Goal: Information Seeking & Learning: Learn about a topic

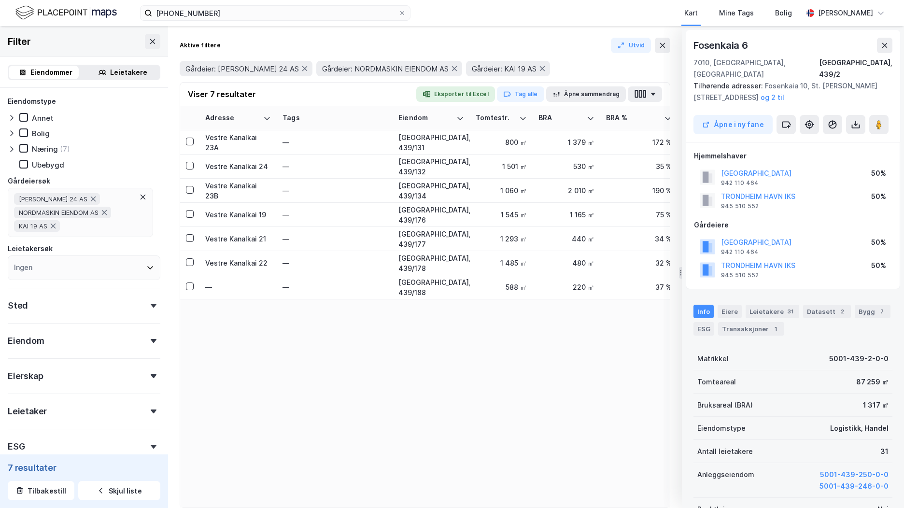
scroll to position [1, 0]
click at [100, 5] on img at bounding box center [65, 12] width 101 height 17
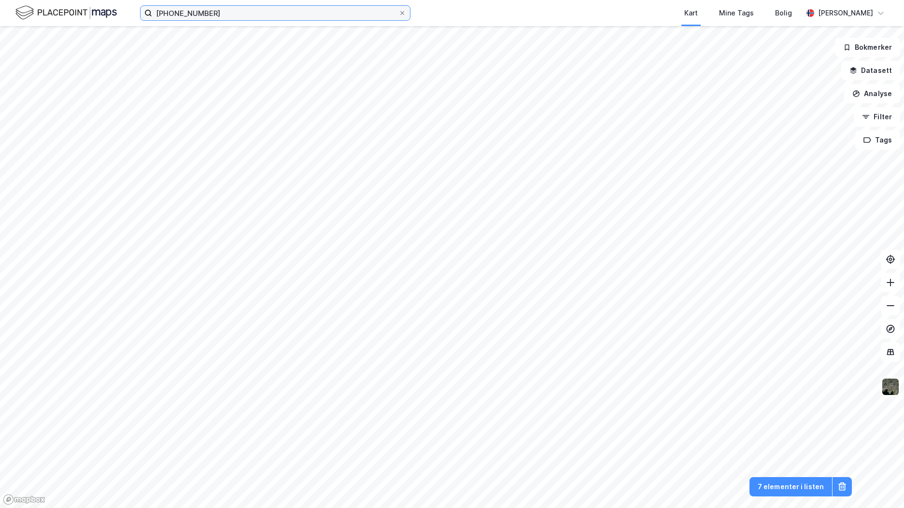
click at [176, 15] on input "[PHONE_NUMBER]" at bounding box center [275, 13] width 246 height 14
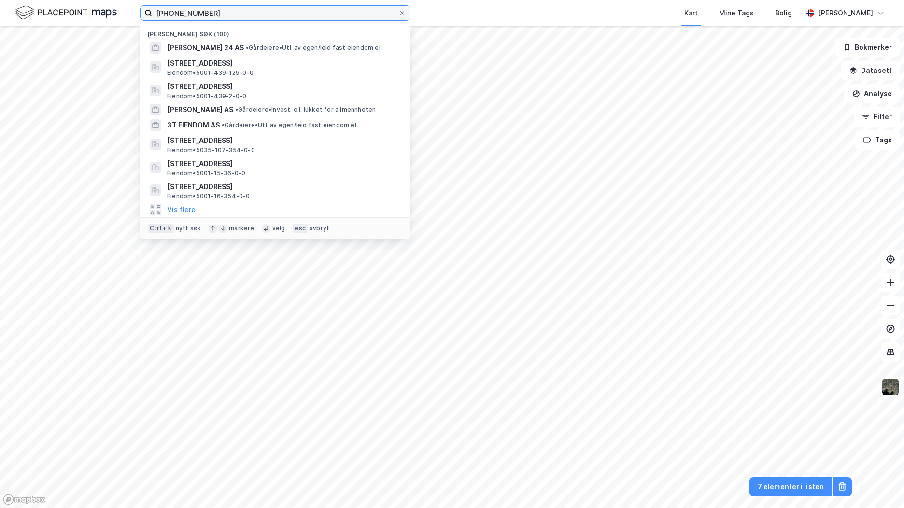
click at [176, 15] on input "[PHONE_NUMBER]" at bounding box center [275, 13] width 246 height 14
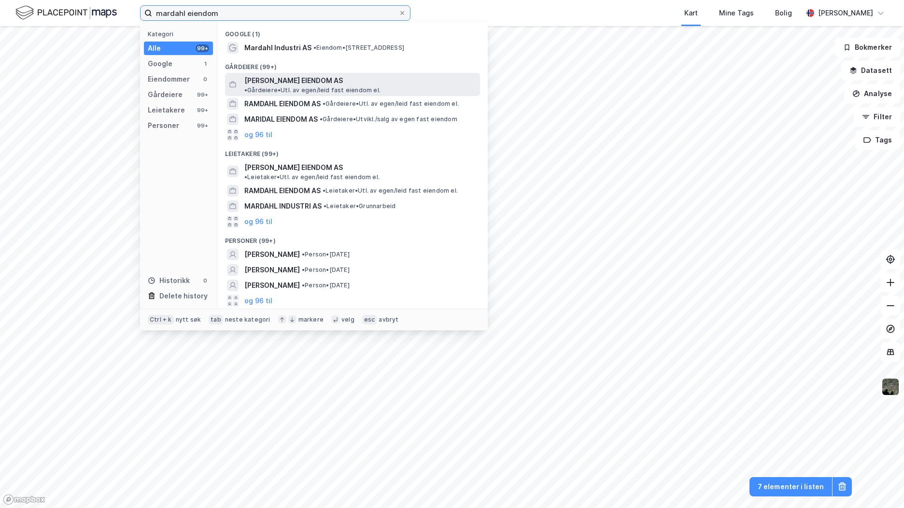
type input "mardahl eiendom"
click at [303, 78] on span "[PERSON_NAME] EIENDOM AS" at bounding box center [293, 81] width 99 height 12
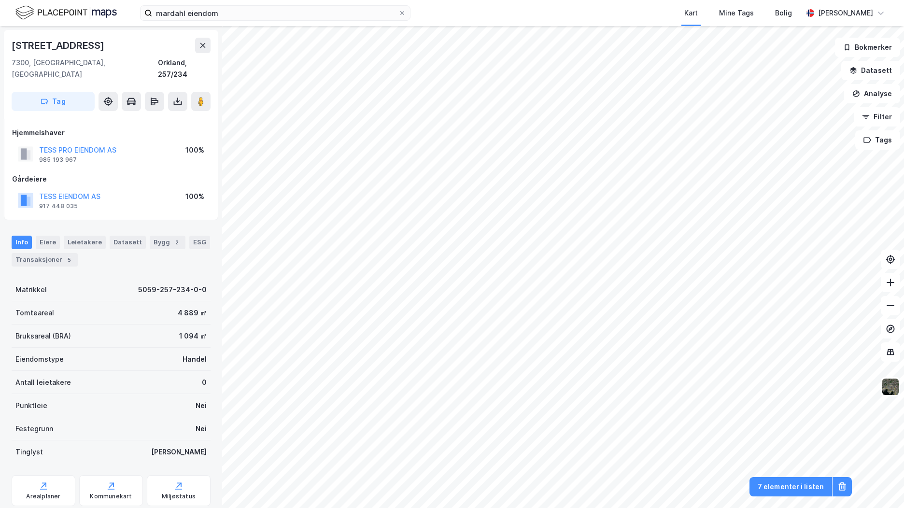
scroll to position [1, 0]
click at [289, 18] on input "mardahl eiendom" at bounding box center [275, 13] width 246 height 14
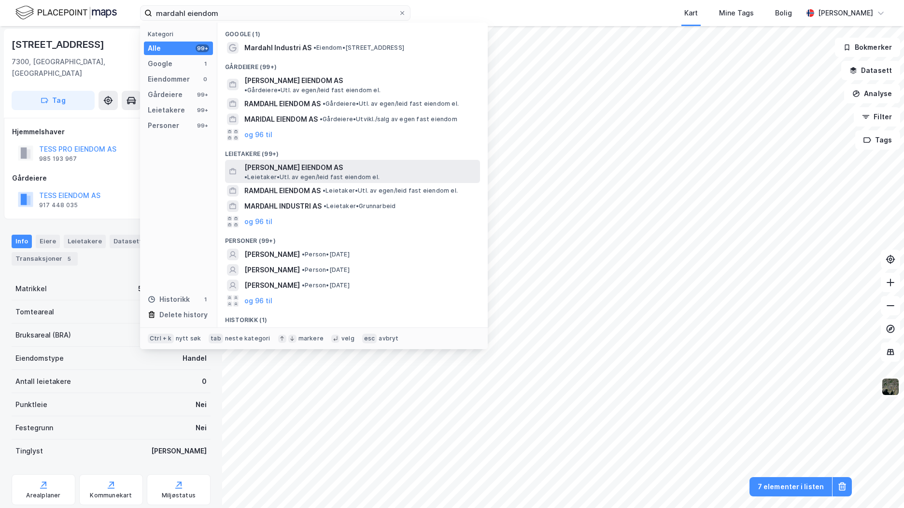
click at [296, 163] on span "[PERSON_NAME] EIENDOM AS" at bounding box center [293, 168] width 99 height 12
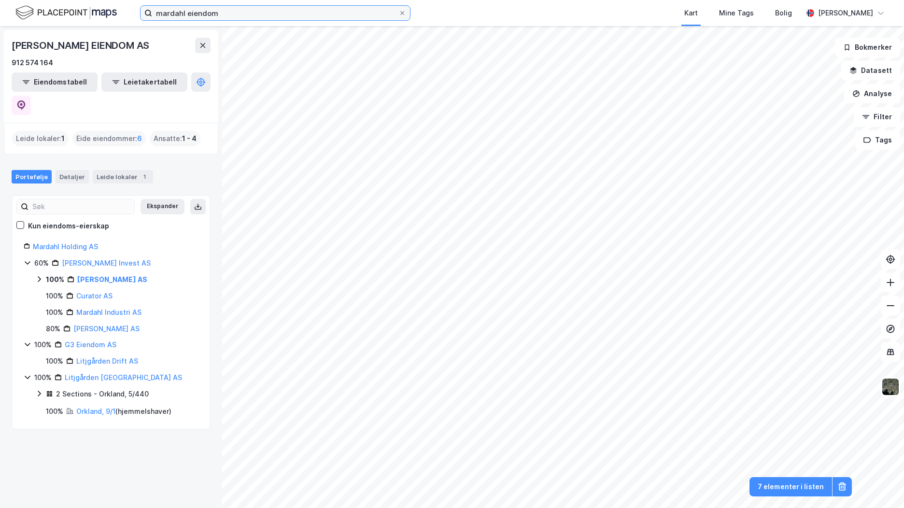
click at [276, 17] on input "mardahl eiendom" at bounding box center [275, 13] width 246 height 14
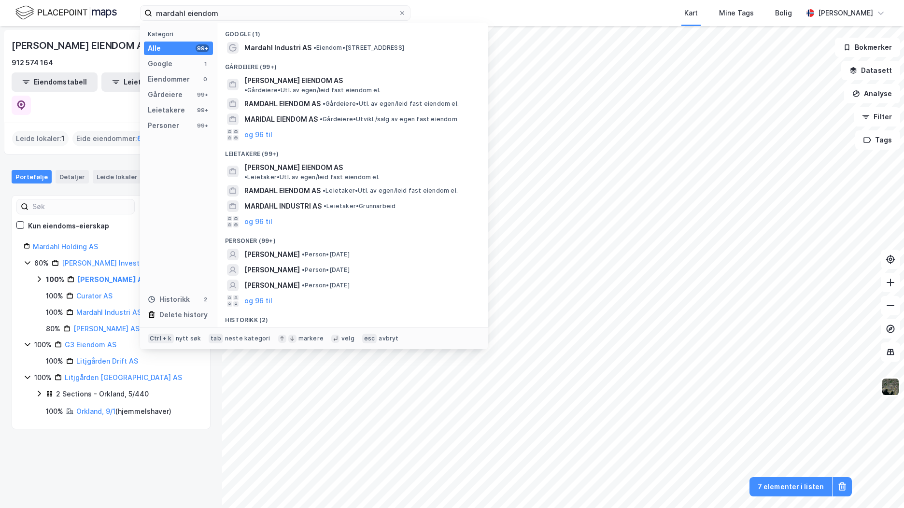
click at [141, 439] on div "MARDAHL EIENDOM AS 912 574 164 Eiendomstabell Leietakertabell Leide lokaler : 1…" at bounding box center [111, 267] width 222 height 482
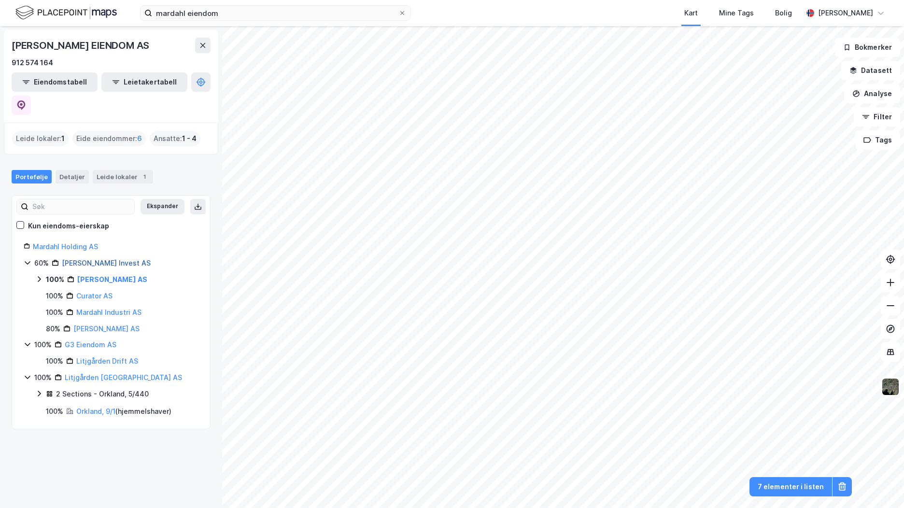
click at [113, 259] on link "Mardahl Invest AS" at bounding box center [106, 263] width 89 height 8
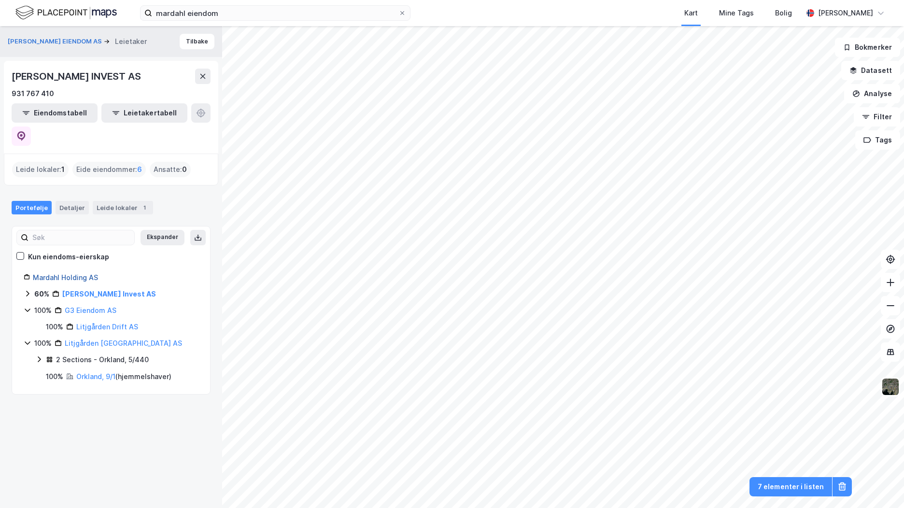
click at [75, 273] on link "Mardahl Holding AS" at bounding box center [65, 277] width 65 height 8
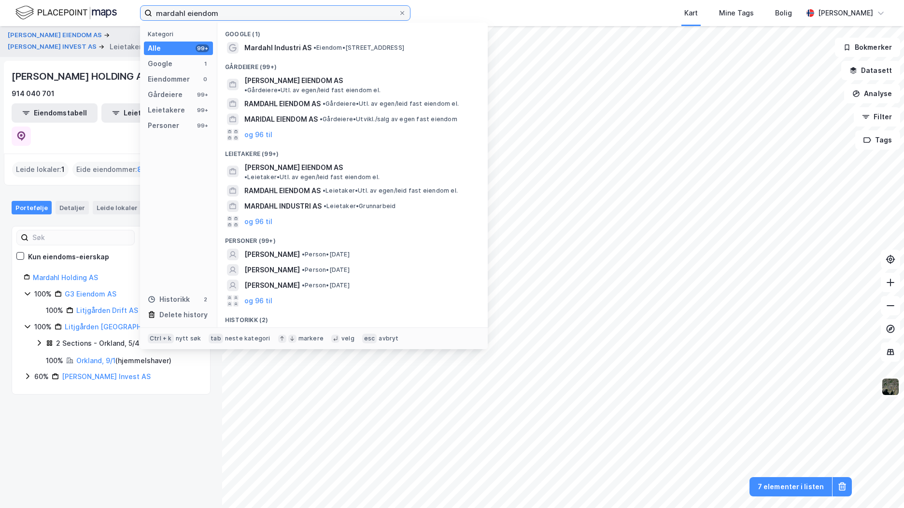
drag, startPoint x: 224, startPoint y: 15, endPoint x: 120, endPoint y: 17, distance: 103.4
click at [120, 17] on div "mardahl eiendom Kategori Alle 99+ Google 1 Eiendommer 0 Gårdeiere 99+ Leietaker…" at bounding box center [452, 13] width 904 height 26
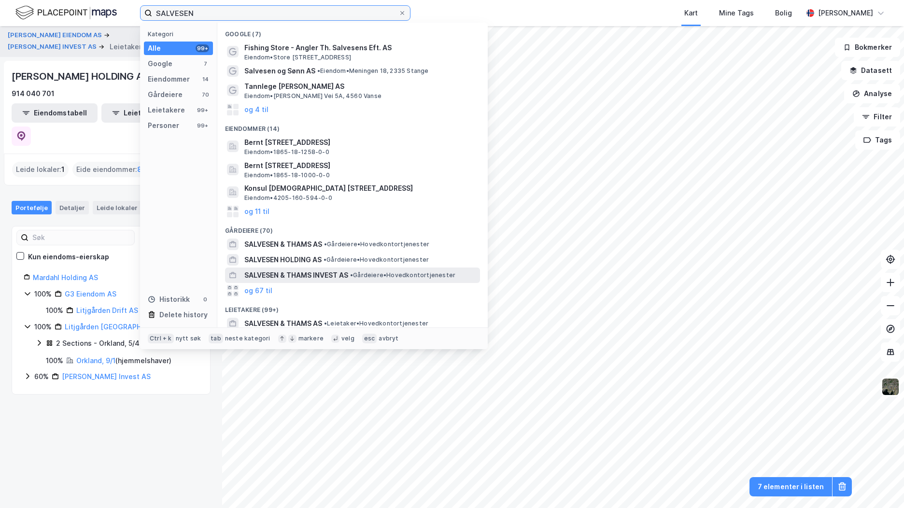
type input "SALVESEN"
click at [316, 273] on span "SALVESEN & THAMS INVEST AS" at bounding box center [296, 275] width 104 height 12
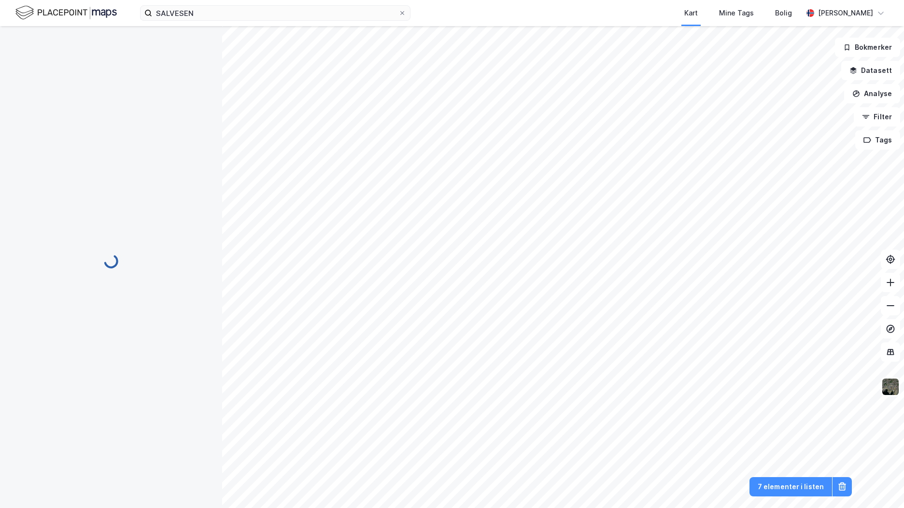
scroll to position [1, 0]
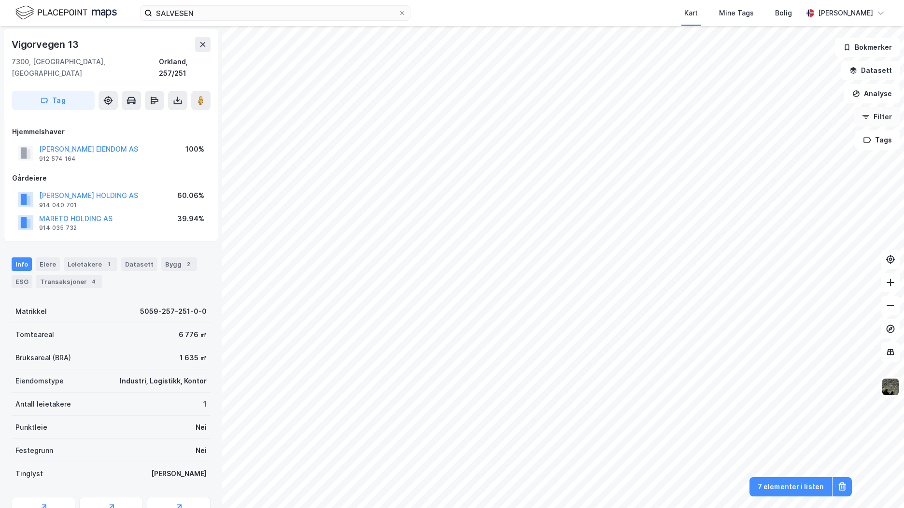
click at [885, 121] on button "Filter" at bounding box center [877, 116] width 46 height 19
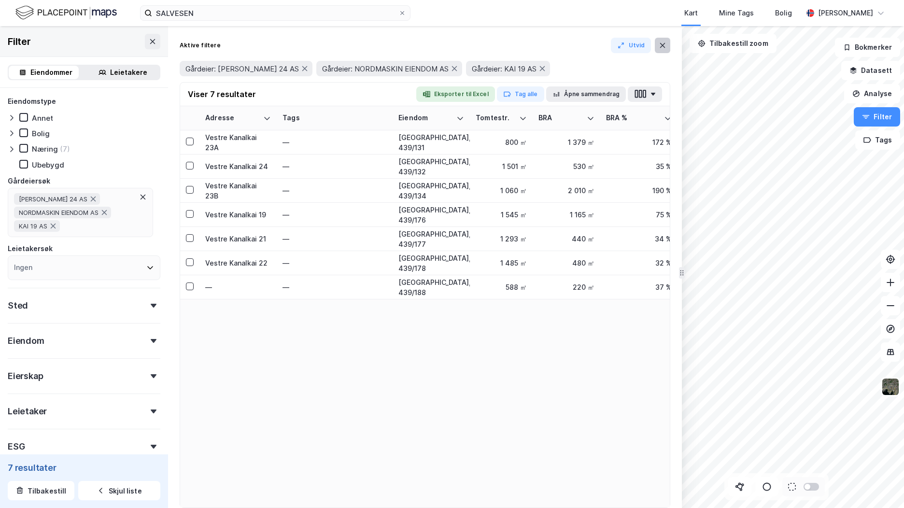
click at [663, 48] on icon at bounding box center [663, 46] width 8 height 8
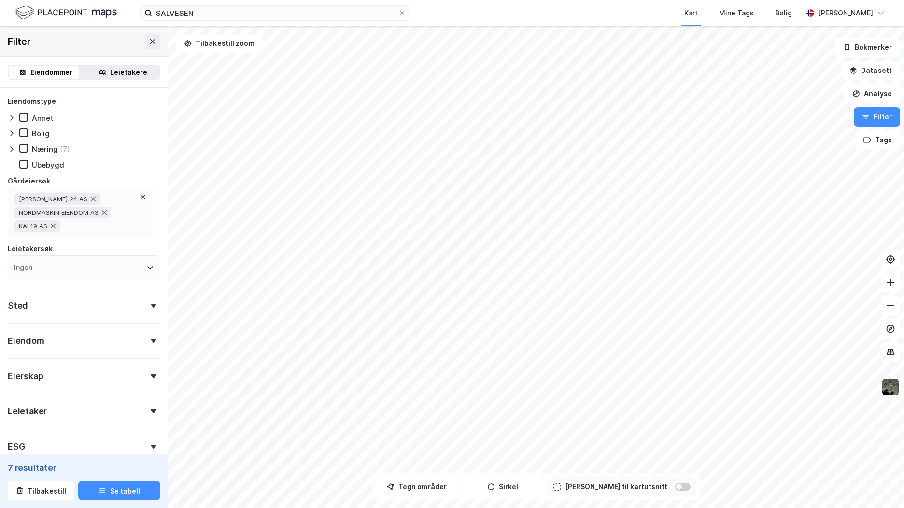
click at [120, 226] on div "HAUG KAI 24 AS NORDMASKIN EIENDOM AS KAI 19 AS" at bounding box center [74, 212] width 121 height 39
click at [54, 231] on div "KAI 19 AS" at bounding box center [37, 226] width 46 height 12
click at [106, 211] on icon at bounding box center [104, 213] width 8 height 8
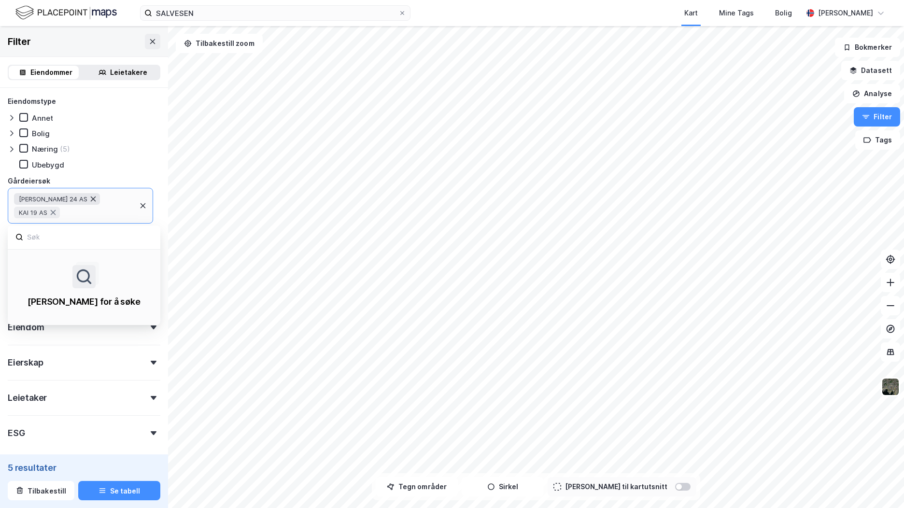
click at [89, 201] on icon at bounding box center [93, 199] width 8 height 8
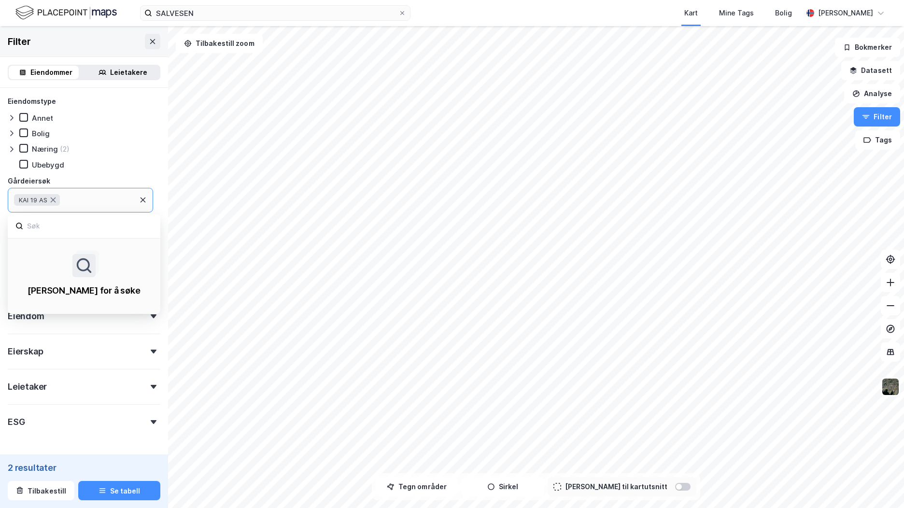
click at [58, 198] on div "KAI 19 AS" at bounding box center [37, 200] width 46 height 12
click at [55, 197] on icon at bounding box center [53, 200] width 8 height 8
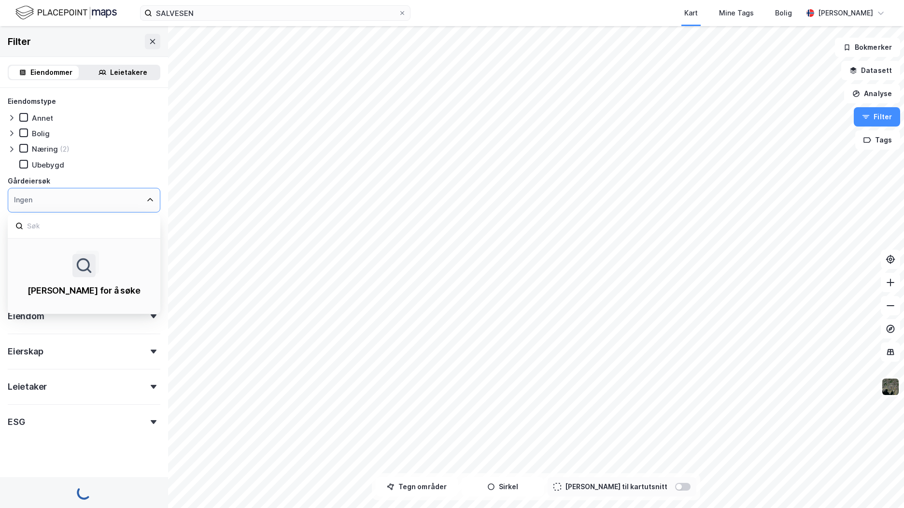
click at [46, 199] on div "Ingen" at bounding box center [84, 200] width 153 height 25
click at [45, 226] on input at bounding box center [89, 226] width 127 height 13
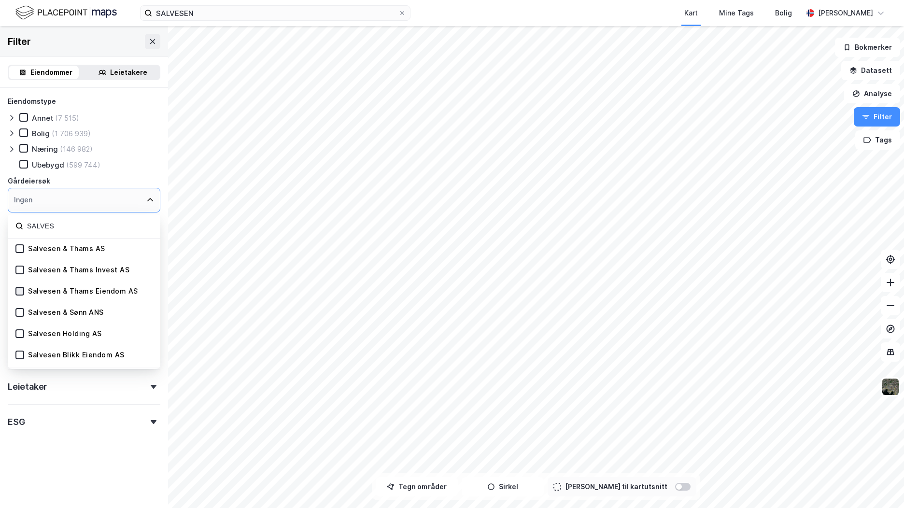
click at [20, 291] on icon at bounding box center [19, 291] width 7 height 7
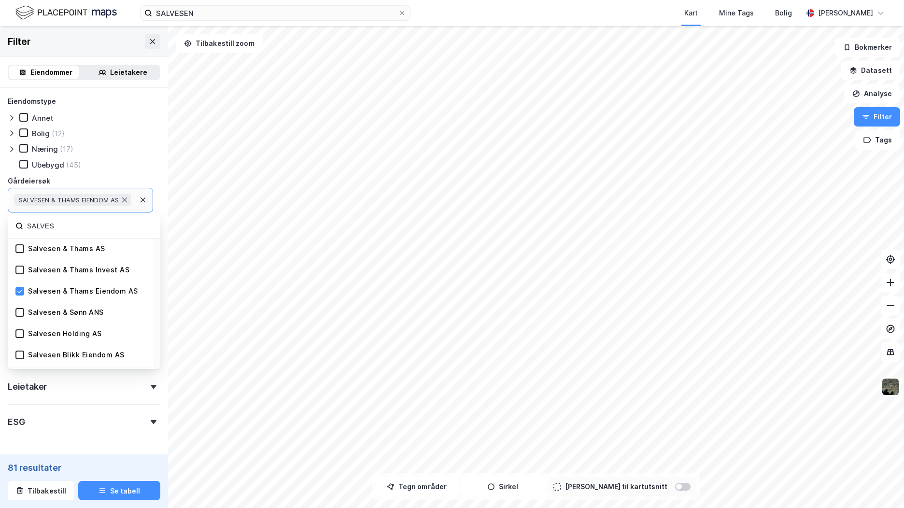
click at [131, 204] on div "SALVESEN & THAMS EIENDOM AS" at bounding box center [72, 200] width 117 height 12
click at [134, 210] on div "SALVESEN & THAMS EIENDOM AS" at bounding box center [80, 200] width 145 height 25
drag, startPoint x: 102, startPoint y: 222, endPoint x: -2, endPoint y: 223, distance: 103.8
click at [0, 223] on html "SALVESEN Kart Mine Tags Bolig Brage Aarthun © Mapbox © OpenStreetMap Improve th…" at bounding box center [452, 254] width 904 height 508
type input "MARDAHL"
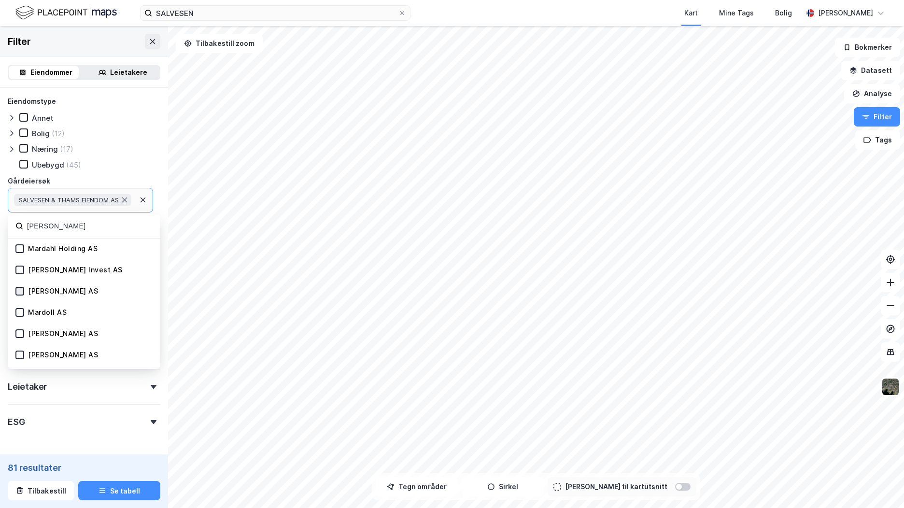
click at [21, 290] on icon at bounding box center [19, 291] width 7 height 7
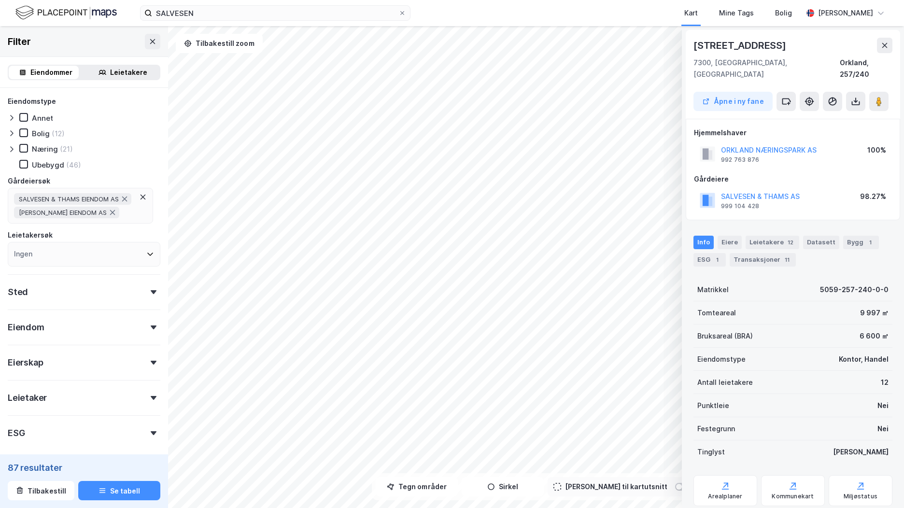
scroll to position [1, 0]
click at [884, 48] on icon at bounding box center [885, 45] width 8 height 8
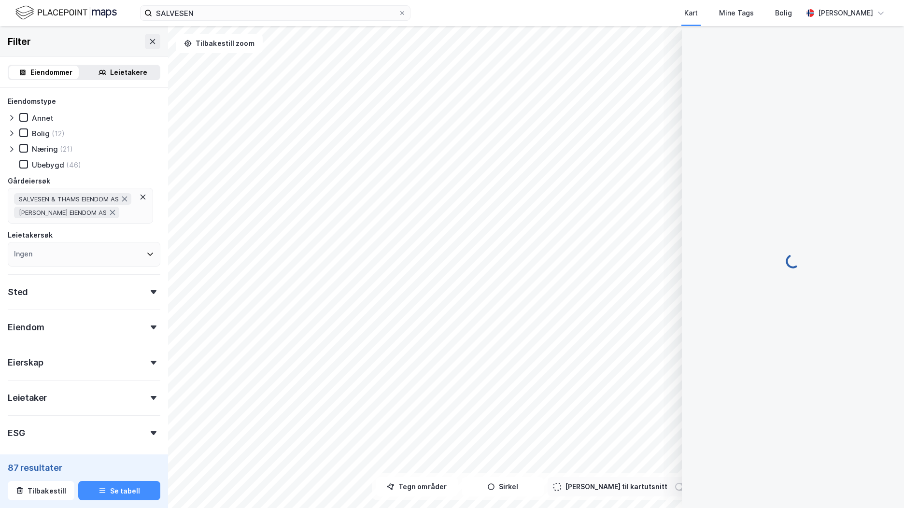
scroll to position [0, 0]
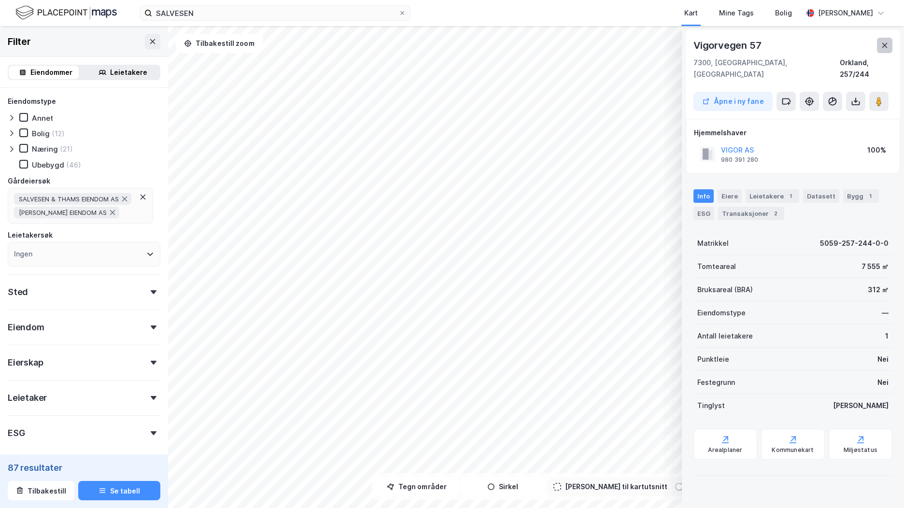
click at [883, 40] on button at bounding box center [884, 45] width 15 height 15
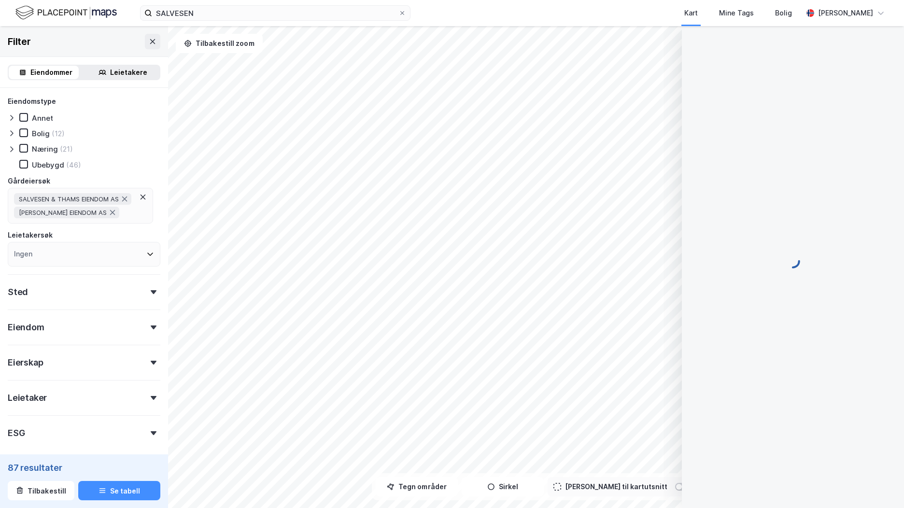
scroll to position [1, 0]
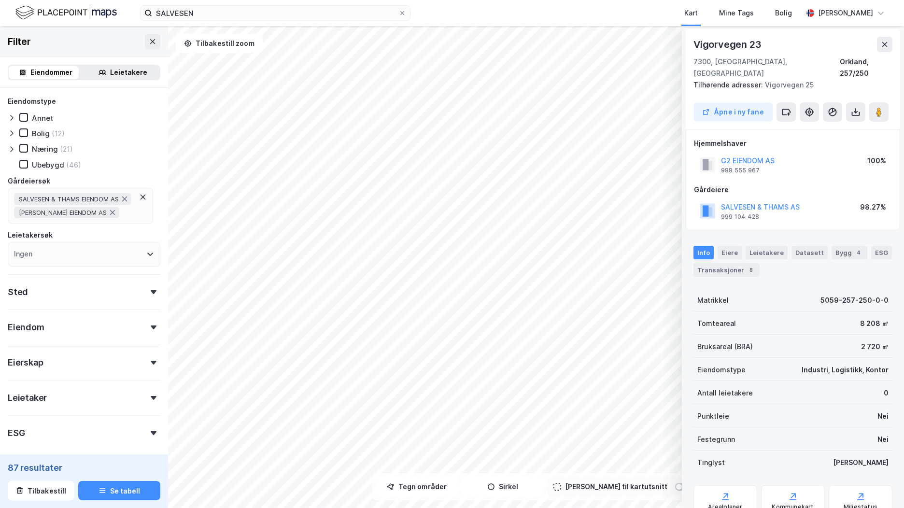
click at [143, 197] on icon at bounding box center [143, 197] width 5 height 5
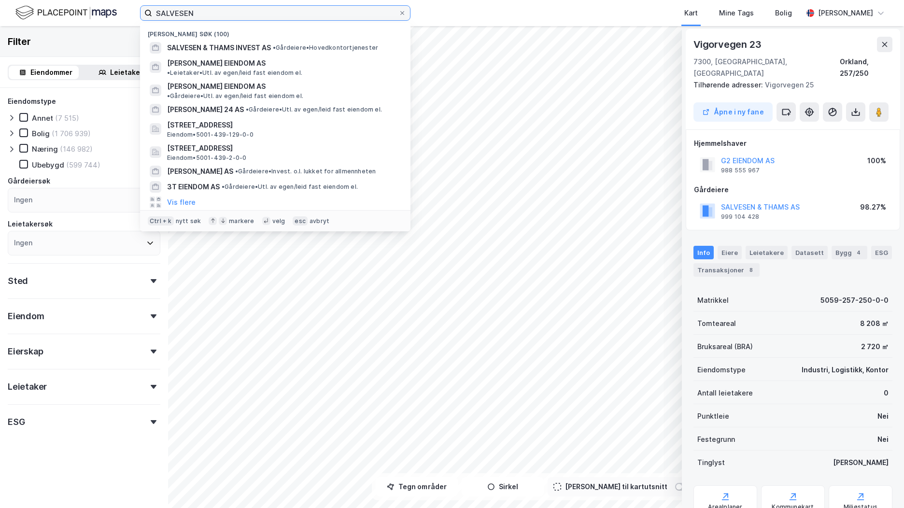
drag, startPoint x: 226, startPoint y: 14, endPoint x: 215, endPoint y: 14, distance: 10.1
click at [215, 14] on input "SALVESEN" at bounding box center [275, 13] width 246 height 14
drag, startPoint x: 220, startPoint y: 13, endPoint x: 141, endPoint y: 13, distance: 78.7
click at [141, 13] on label "SALVESEN" at bounding box center [275, 12] width 270 height 15
click at [56, 197] on div "Ingen" at bounding box center [84, 200] width 153 height 25
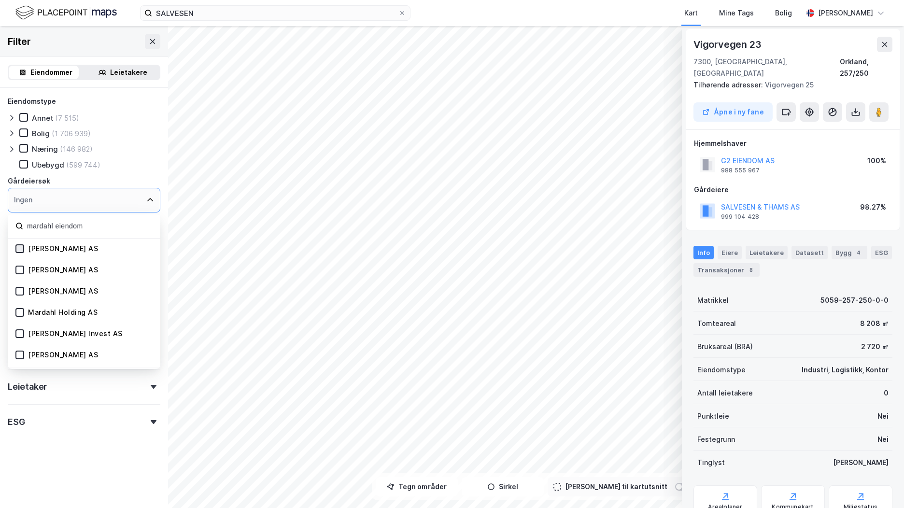
type input "mardahl eiendom"
click at [17, 248] on icon at bounding box center [19, 248] width 7 height 7
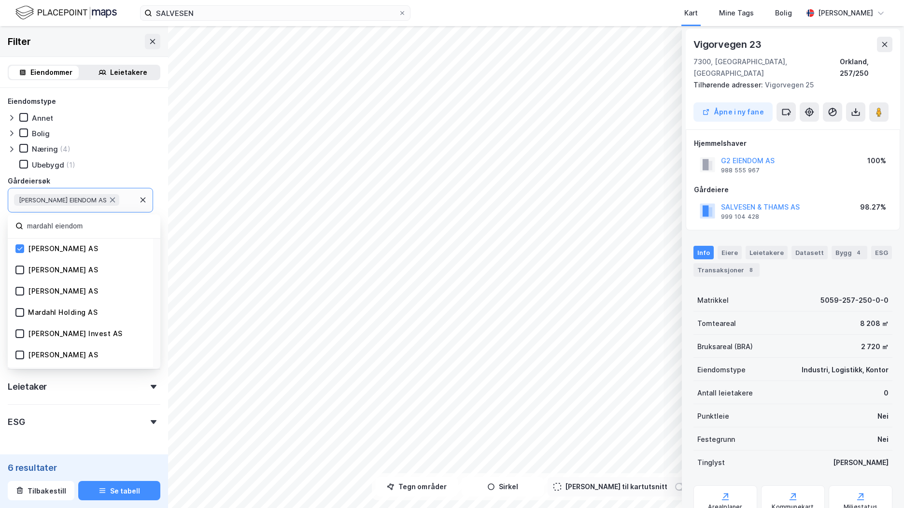
click at [147, 202] on div "[PERSON_NAME] EIENDOM AS" at bounding box center [80, 200] width 145 height 25
click at [133, 487] on button "Se tabell" at bounding box center [119, 490] width 82 height 19
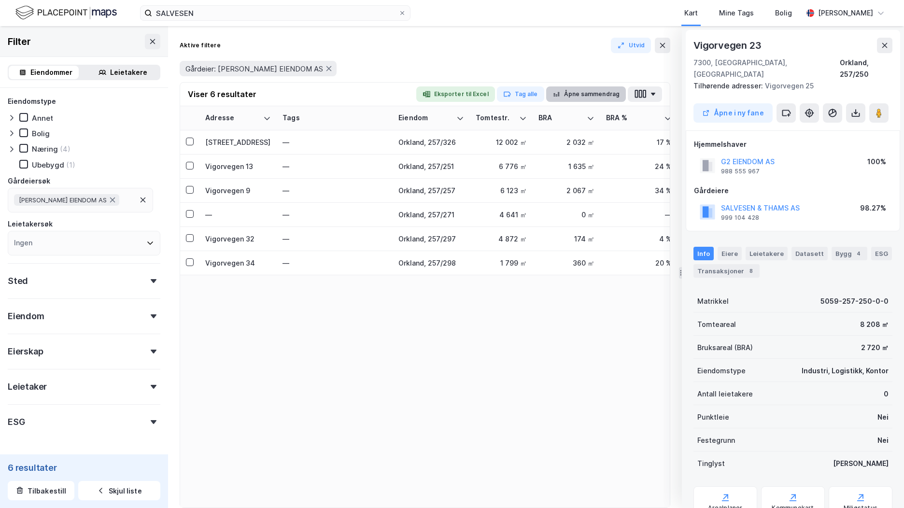
click at [573, 87] on button "Åpne sammendrag" at bounding box center [586, 93] width 80 height 15
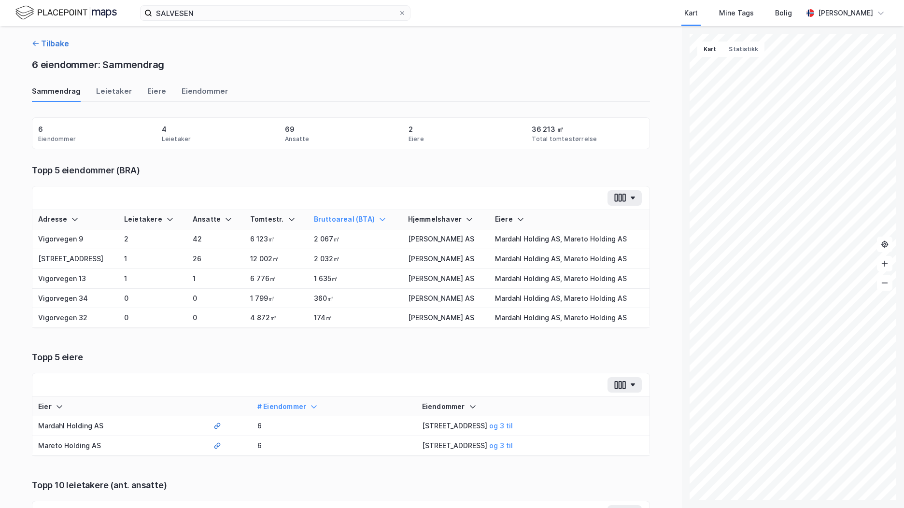
click at [59, 46] on button "Tilbake" at bounding box center [50, 44] width 37 height 12
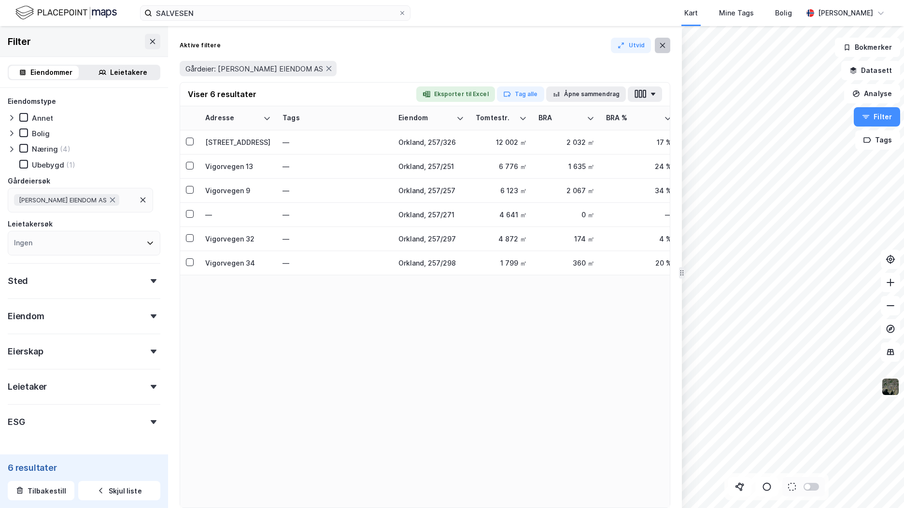
click at [659, 46] on icon at bounding box center [663, 46] width 8 height 8
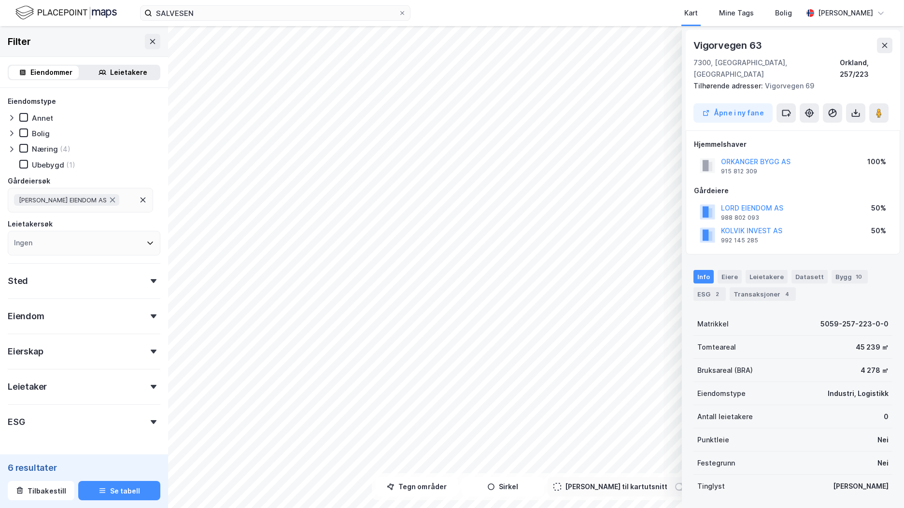
click at [114, 194] on div "[PERSON_NAME] EIENDOM AS" at bounding box center [80, 200] width 145 height 25
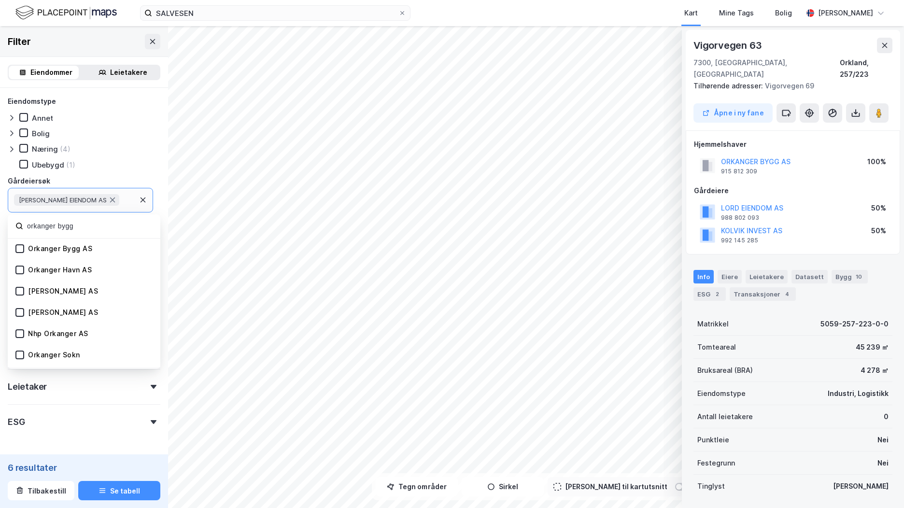
click at [24, 246] on div "Orkanger Bygg AS" at bounding box center [53, 248] width 77 height 9
click at [21, 249] on icon at bounding box center [19, 248] width 5 height 3
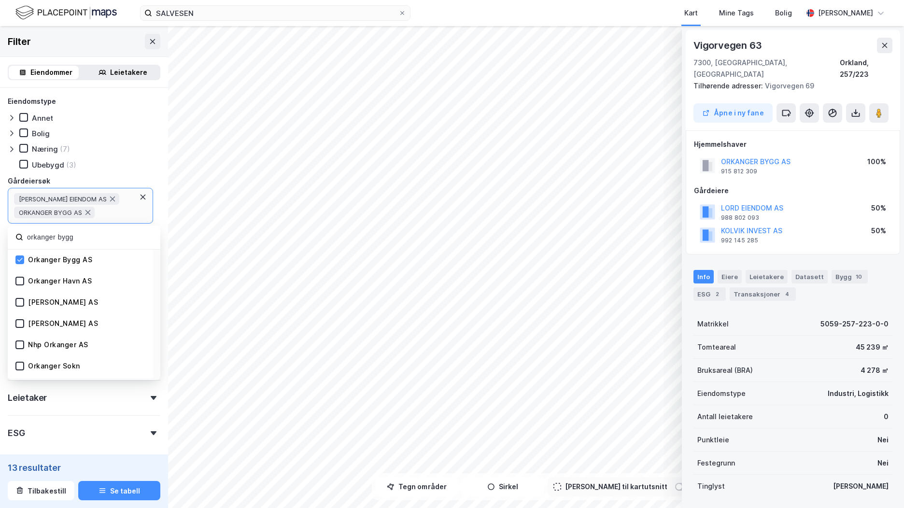
click at [129, 211] on div "MARDAHL EIENDOM AS ORKANGER BYGG AS" at bounding box center [74, 205] width 121 height 25
drag, startPoint x: 78, startPoint y: 238, endPoint x: -2, endPoint y: 222, distance: 81.2
click at [0, 222] on html "SALVESEN Kart Mine Tags Bolig Brage Aarthun © Mapbox © OpenStreetMap Improve th…" at bounding box center [452, 254] width 904 height 508
type input "orkland"
click at [17, 325] on icon at bounding box center [19, 323] width 7 height 7
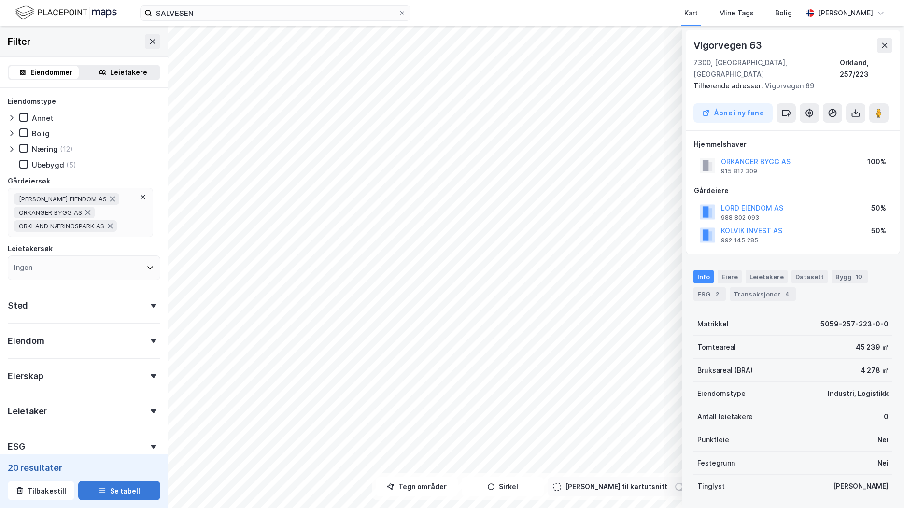
click at [108, 494] on button "Se tabell" at bounding box center [119, 490] width 82 height 19
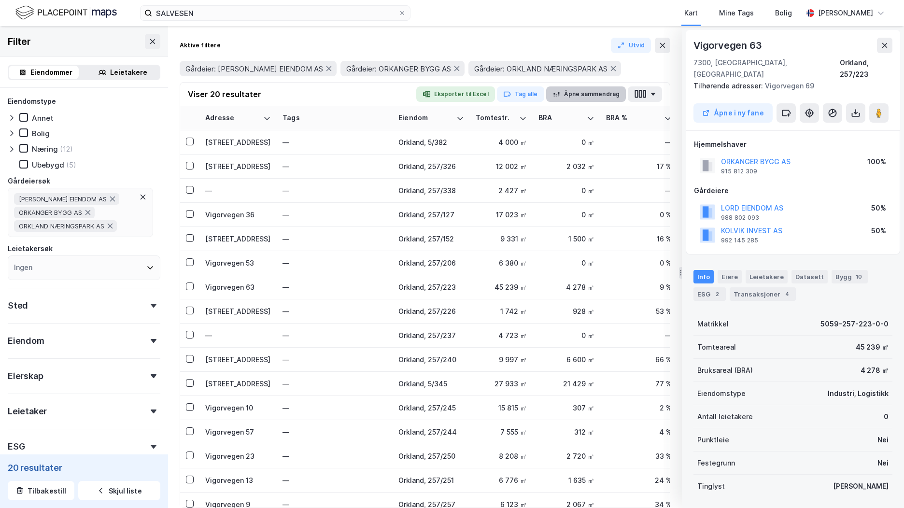
click at [580, 98] on button "Åpne sammendrag" at bounding box center [586, 93] width 80 height 15
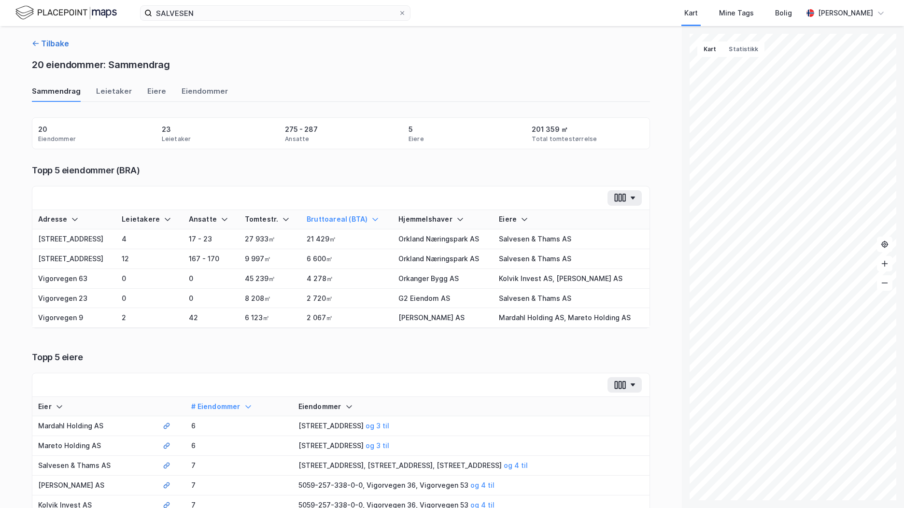
click at [34, 45] on icon "button" at bounding box center [36, 44] width 8 height 8
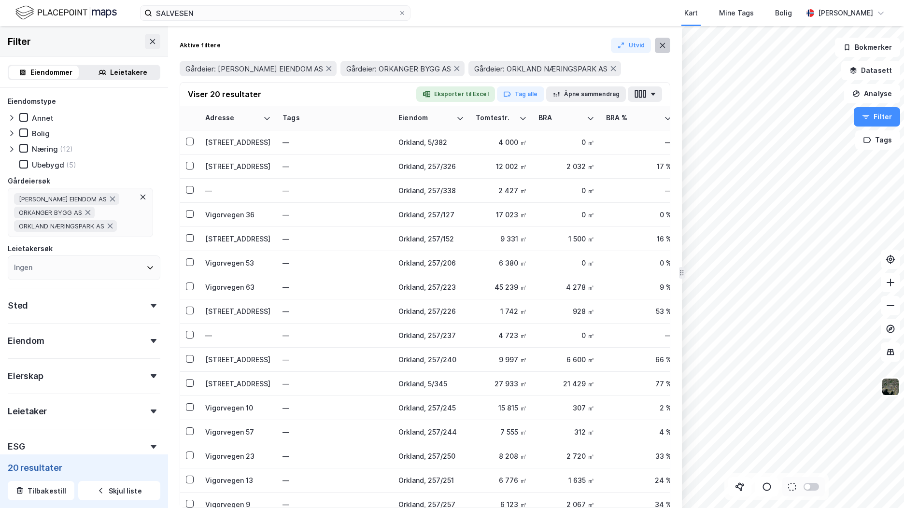
click at [658, 49] on button at bounding box center [662, 45] width 15 height 15
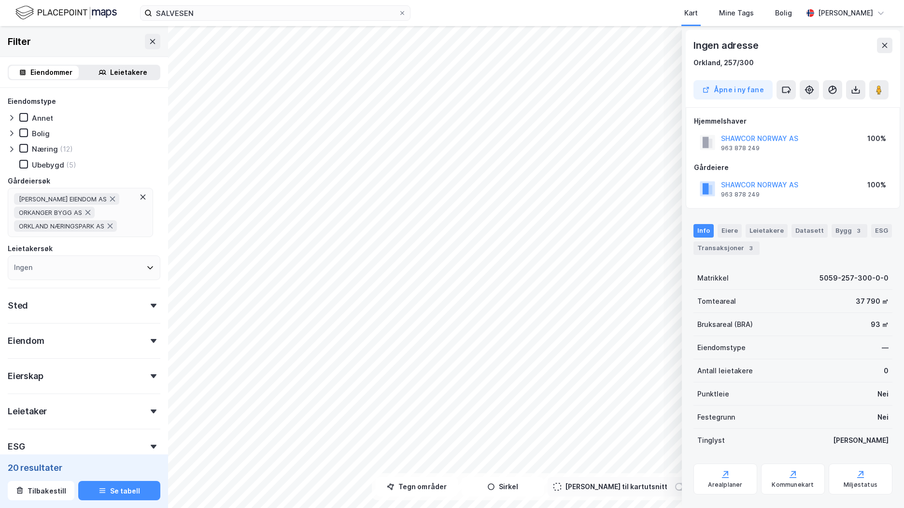
scroll to position [0, 0]
click at [127, 226] on div "MARDAHL EIENDOM AS ORKANGER BYGG AS ORKLAND NÆRINGSPARK AS" at bounding box center [74, 212] width 121 height 39
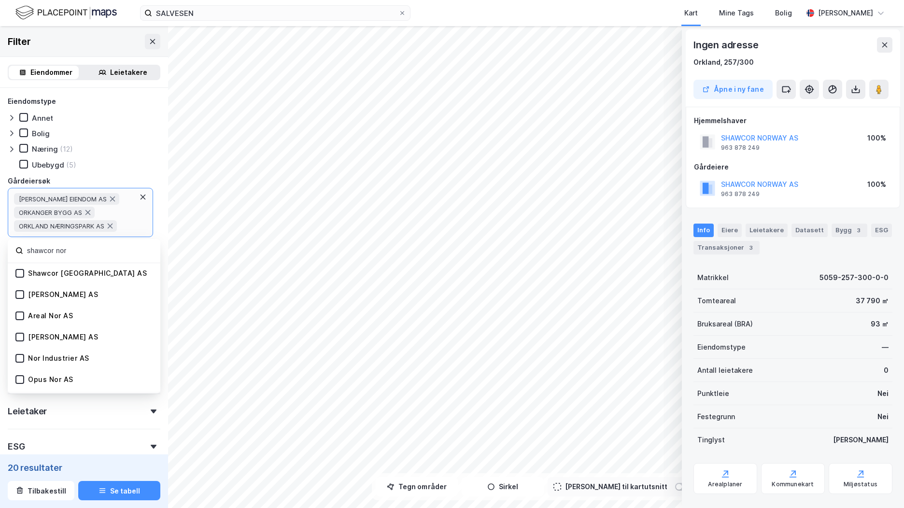
type input "shawcor nor"
click at [24, 271] on div "Shawcor Norway AS" at bounding box center [80, 273] width 131 height 9
click at [20, 271] on icon at bounding box center [19, 273] width 7 height 7
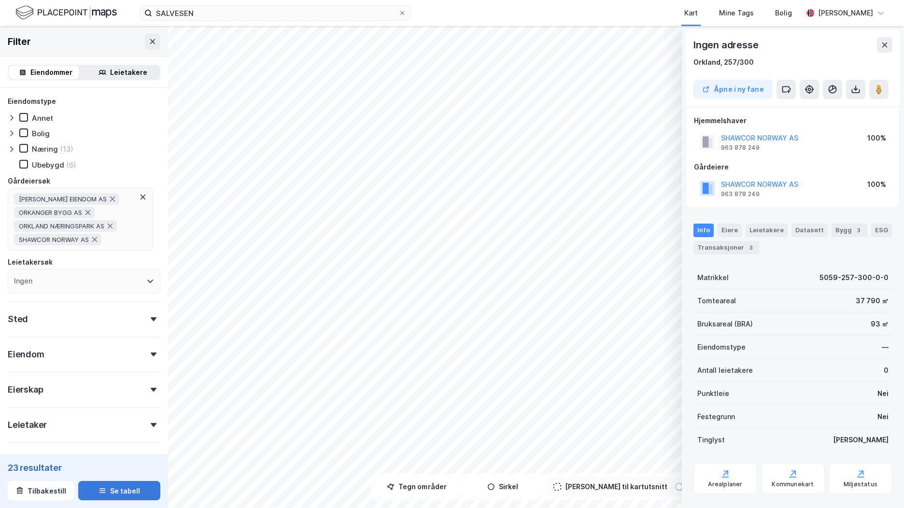
click at [143, 489] on button "Se tabell" at bounding box center [119, 490] width 82 height 19
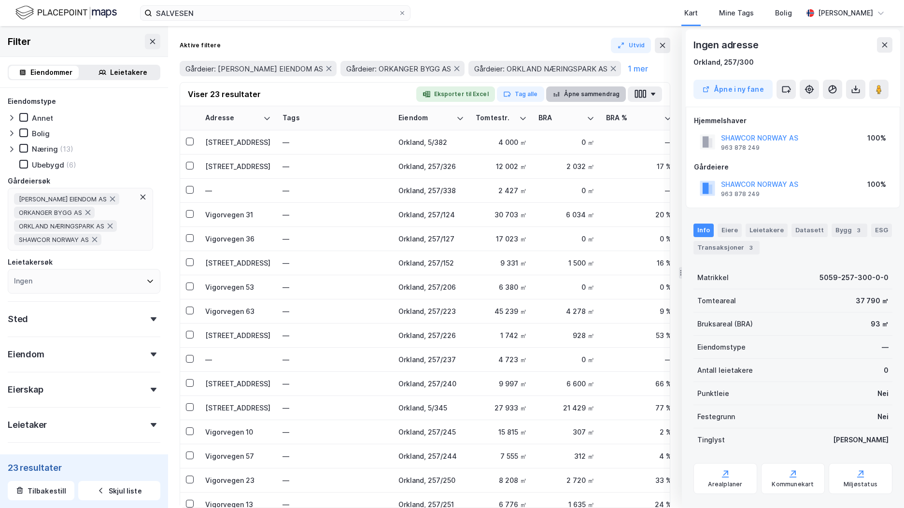
click at [593, 96] on button "Åpne sammendrag" at bounding box center [586, 93] width 80 height 15
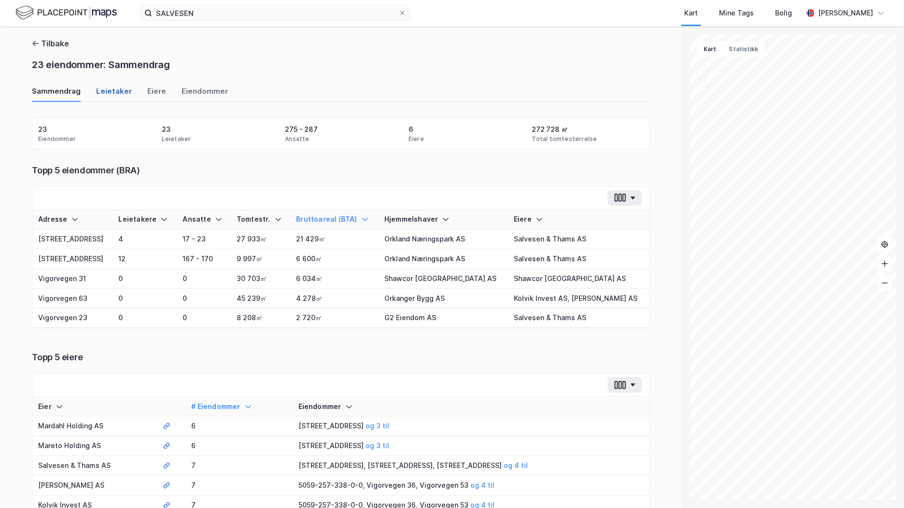
click at [114, 92] on div "Leietaker" at bounding box center [114, 94] width 36 height 16
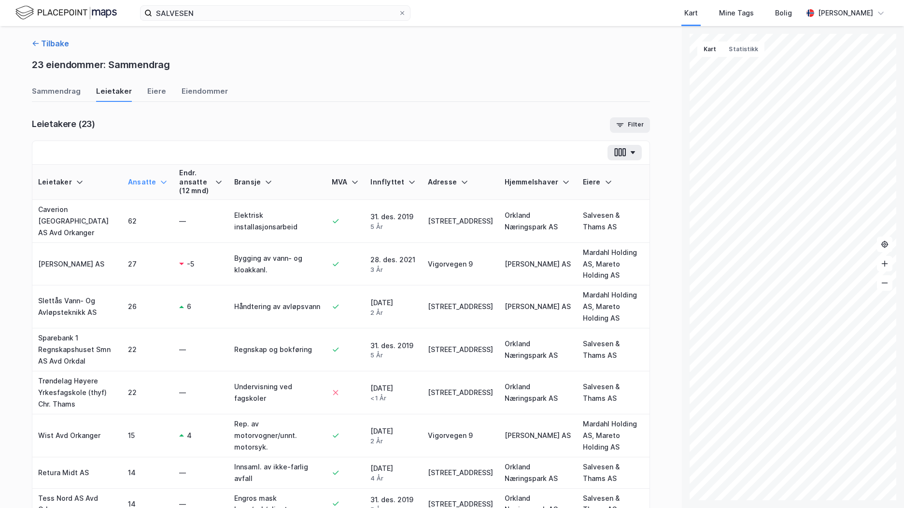
click at [58, 43] on button "Tilbake" at bounding box center [50, 44] width 37 height 12
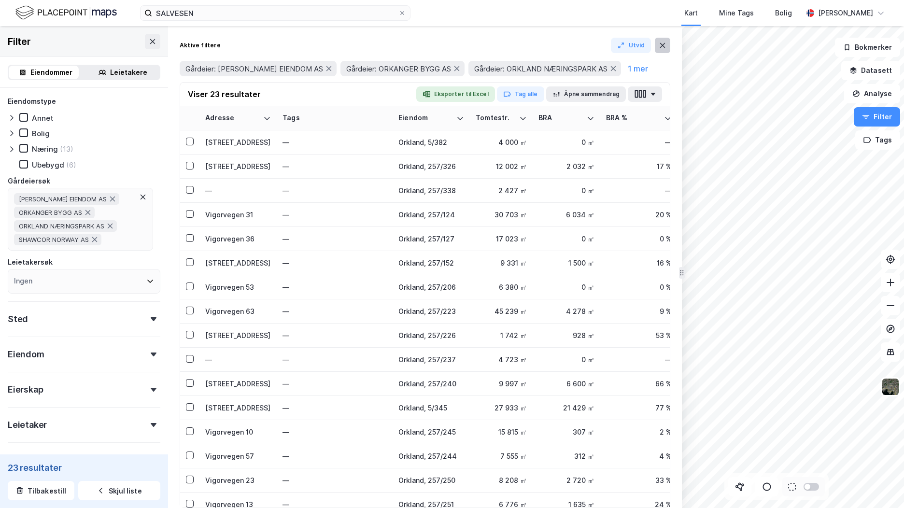
click at [660, 47] on icon at bounding box center [662, 45] width 5 height 5
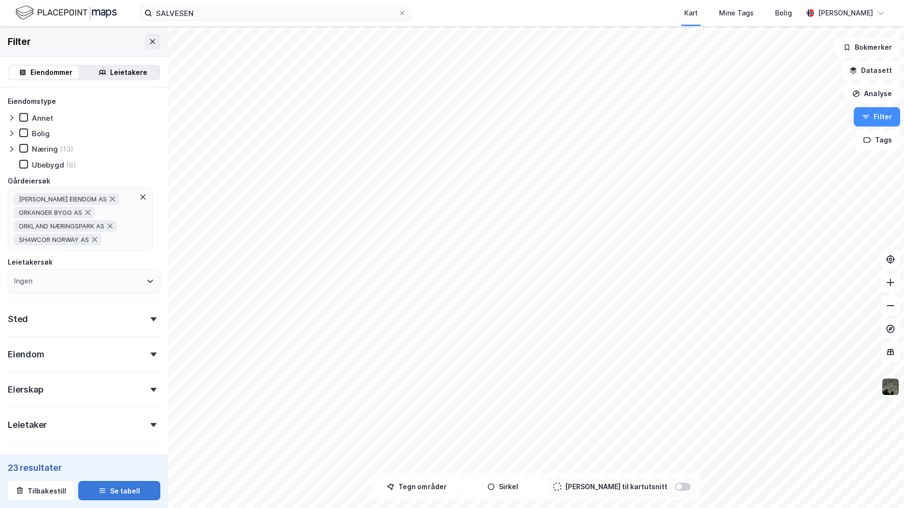
click at [115, 490] on button "Se tabell" at bounding box center [119, 490] width 82 height 19
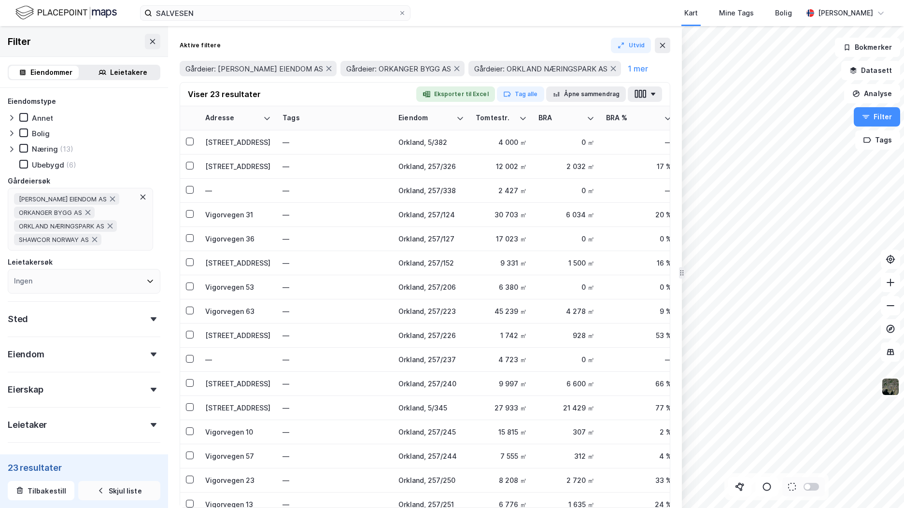
click at [114, 491] on button "Skjul liste" at bounding box center [119, 490] width 82 height 19
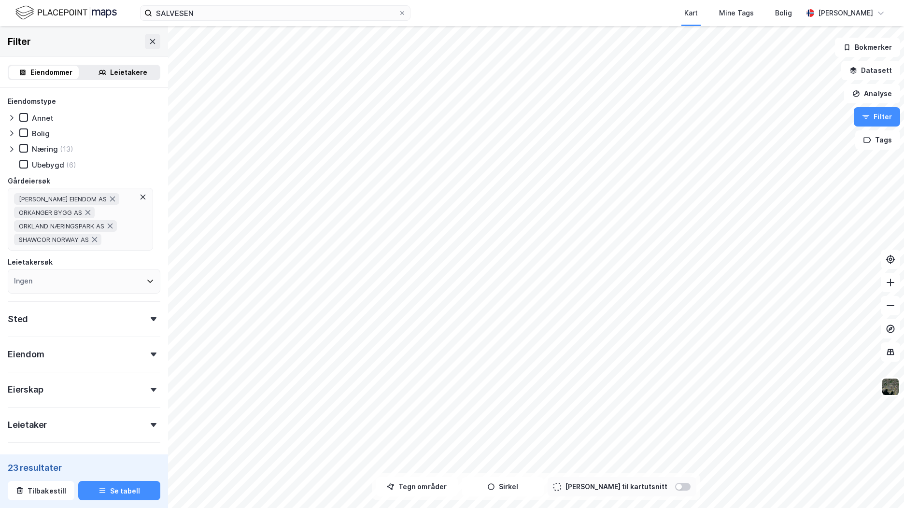
click at [113, 240] on div "MARDAHL EIENDOM AS ORKANGER BYGG AS ORKLAND NÆRINGSPARK AS SHAWCOR NORWAY AS" at bounding box center [74, 219] width 121 height 52
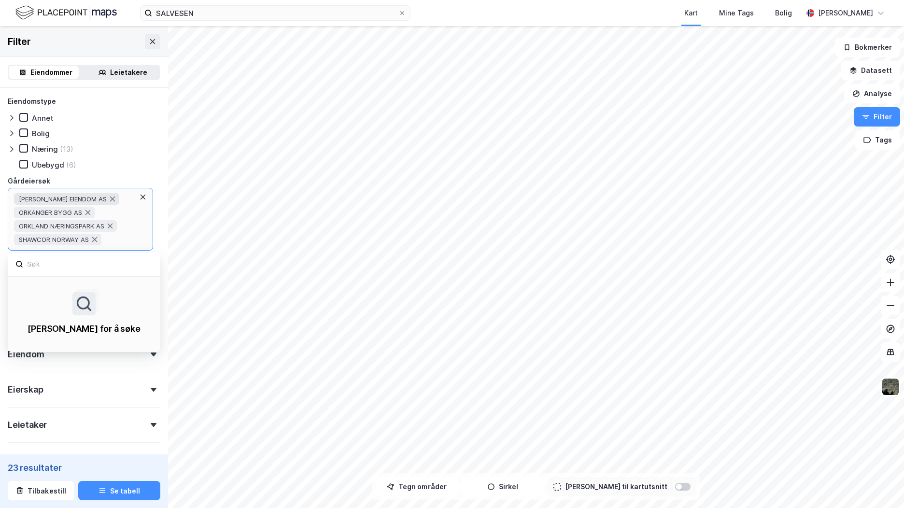
click at [98, 194] on div "[PERSON_NAME] EIENDOM AS" at bounding box center [66, 199] width 105 height 12
click at [97, 237] on icon at bounding box center [95, 240] width 8 height 8
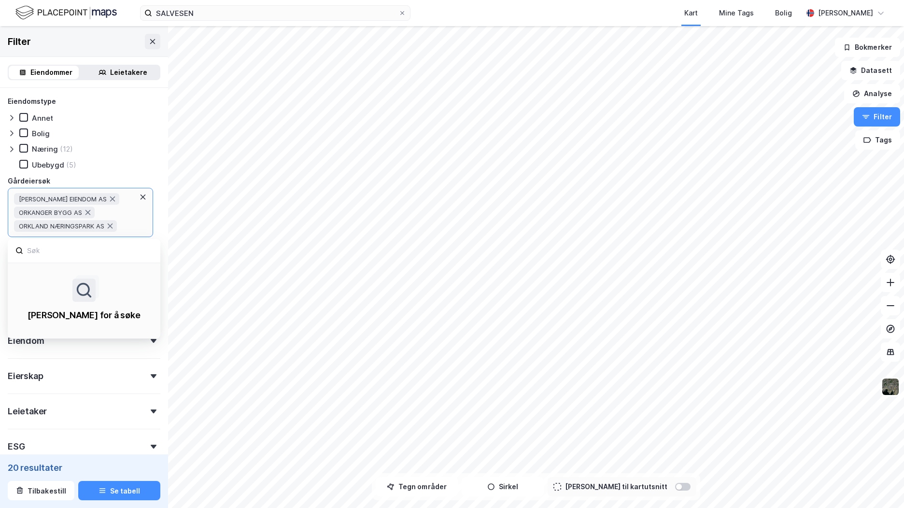
click at [124, 227] on div "MARDAHL EIENDOM AS ORKANGER BYGG AS ORKLAND NÆRINGSPARK AS" at bounding box center [74, 212] width 121 height 39
click at [105, 253] on input at bounding box center [89, 250] width 127 height 13
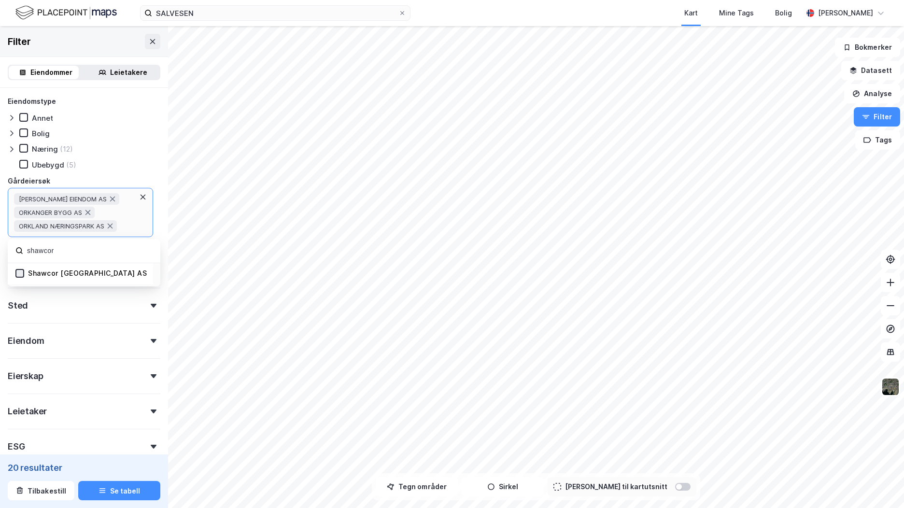
type input "shawcor"
click at [21, 275] on icon at bounding box center [19, 273] width 7 height 7
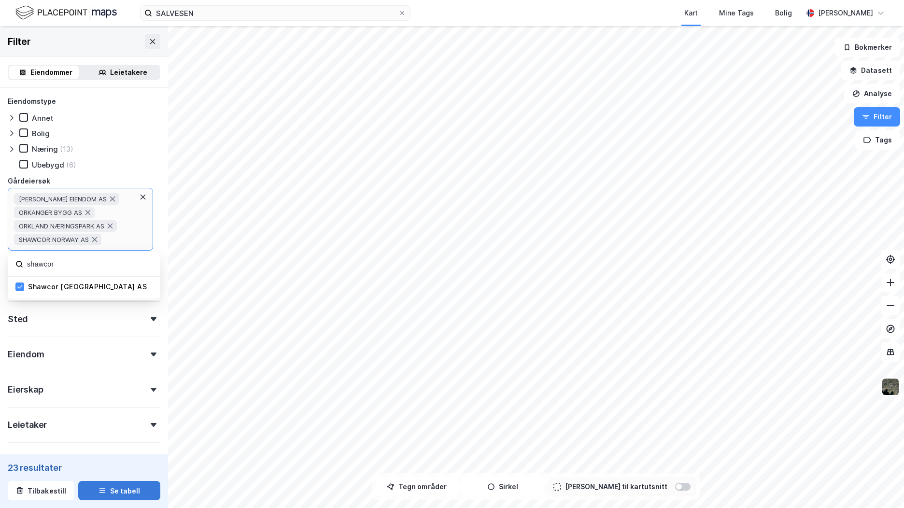
click at [108, 492] on button "Se tabell" at bounding box center [119, 490] width 82 height 19
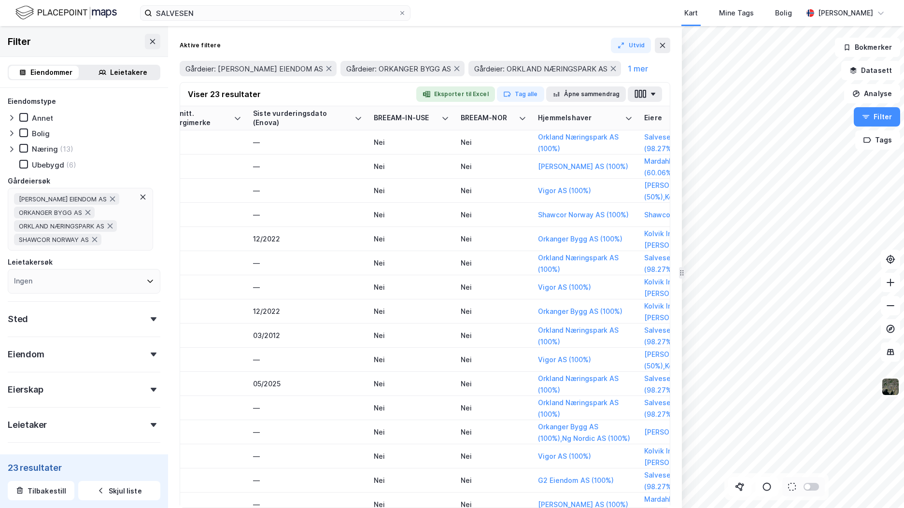
scroll to position [0, 1428]
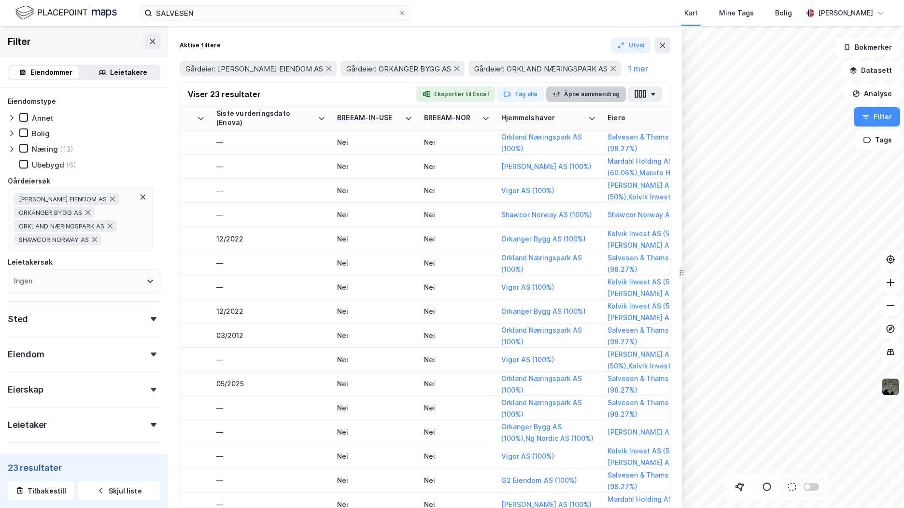
click at [580, 93] on button "Åpne sammendrag" at bounding box center [586, 93] width 80 height 15
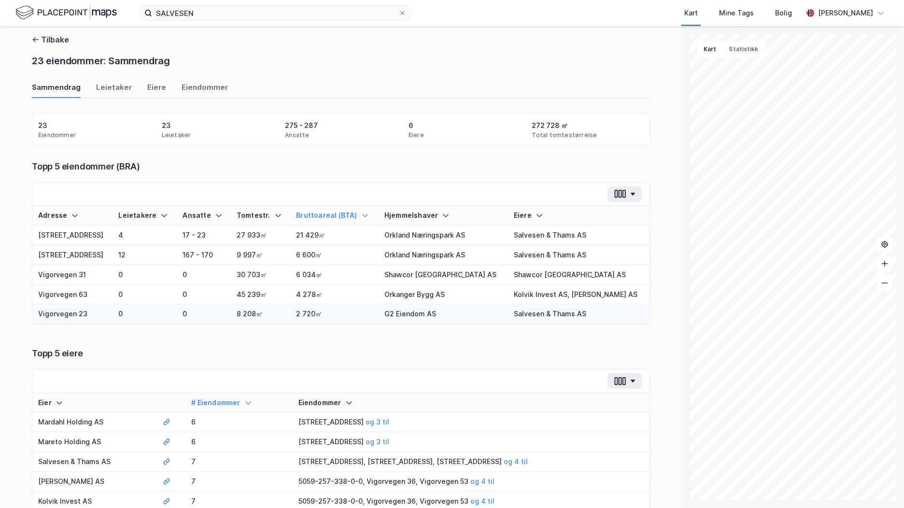
scroll to position [0, 0]
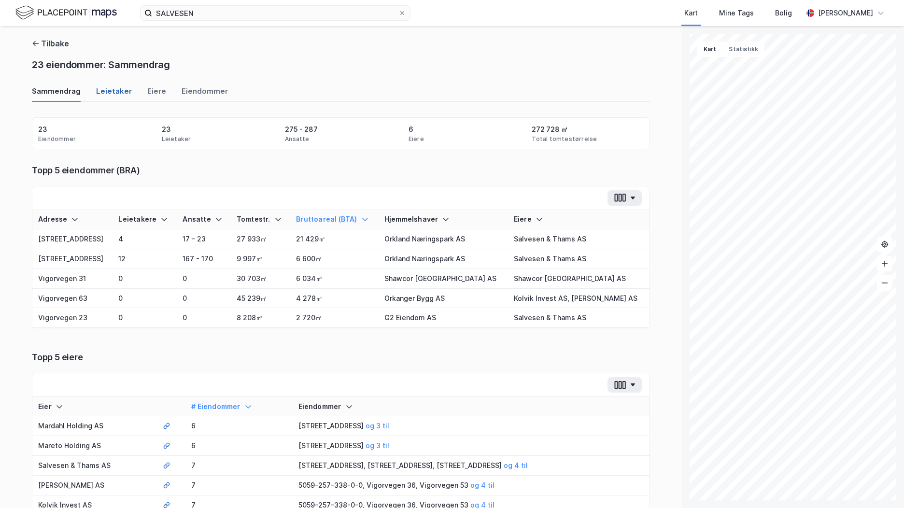
click at [102, 93] on div "Leietaker" at bounding box center [114, 94] width 36 height 16
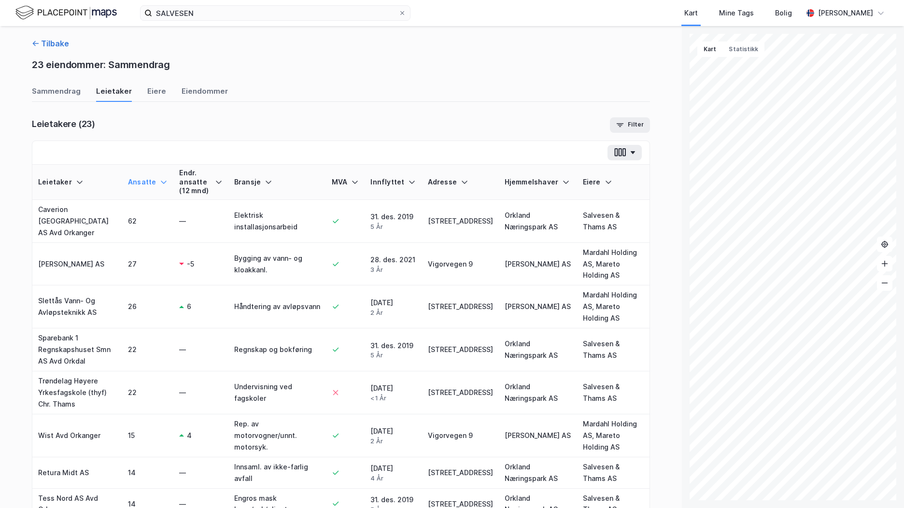
click at [33, 47] on icon "button" at bounding box center [36, 44] width 8 height 8
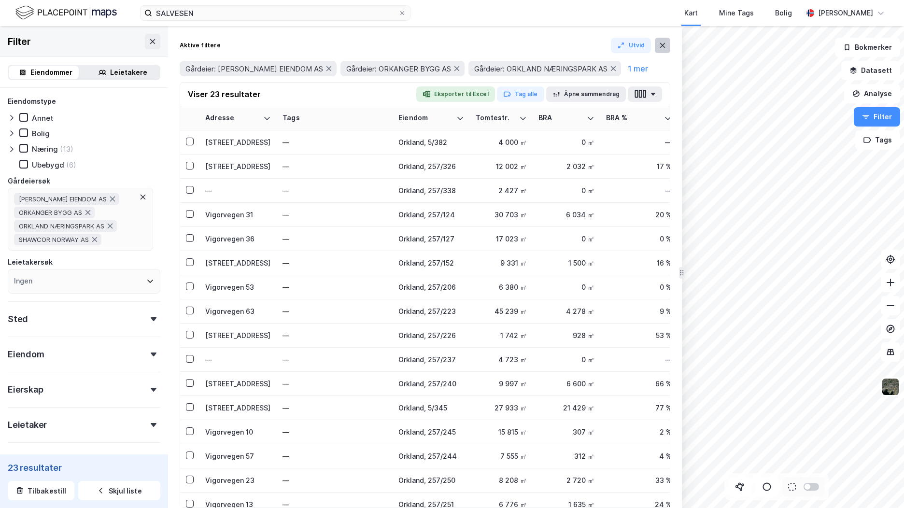
click at [661, 45] on icon at bounding box center [663, 46] width 8 height 8
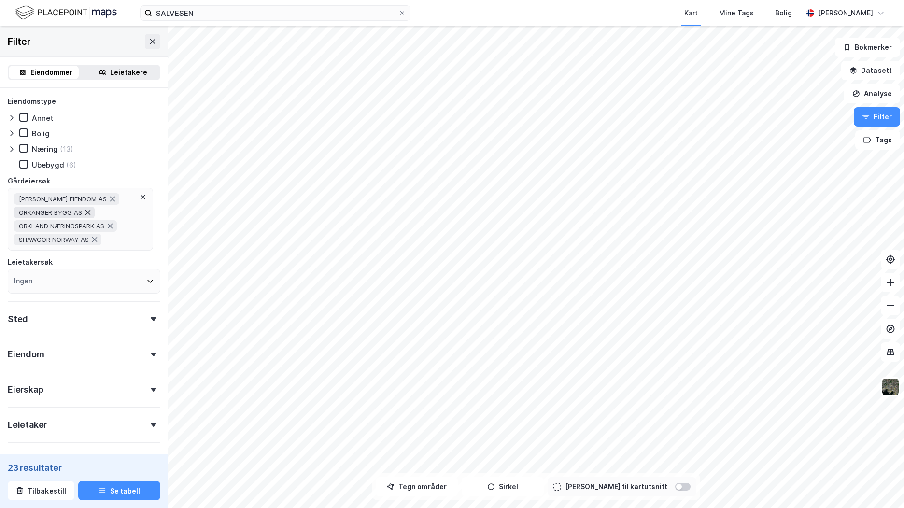
click at [88, 212] on icon at bounding box center [87, 212] width 5 height 5
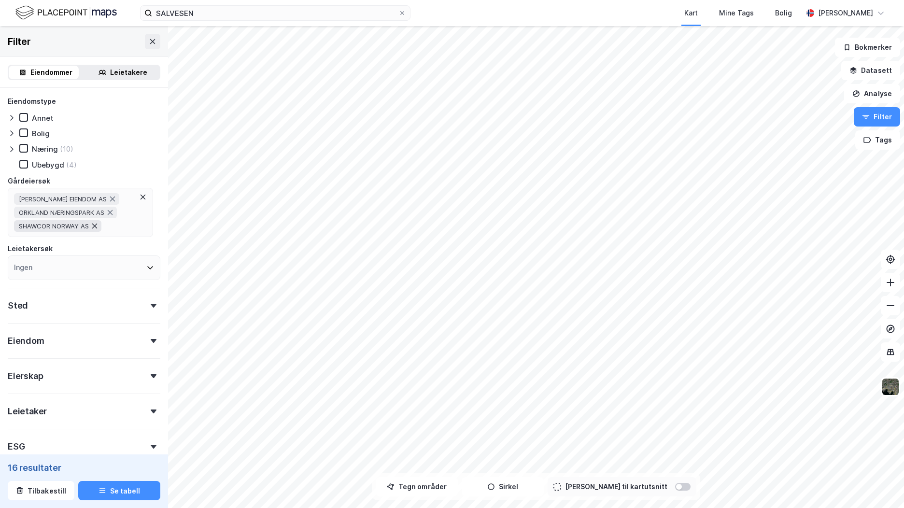
click at [91, 226] on icon at bounding box center [95, 226] width 8 height 8
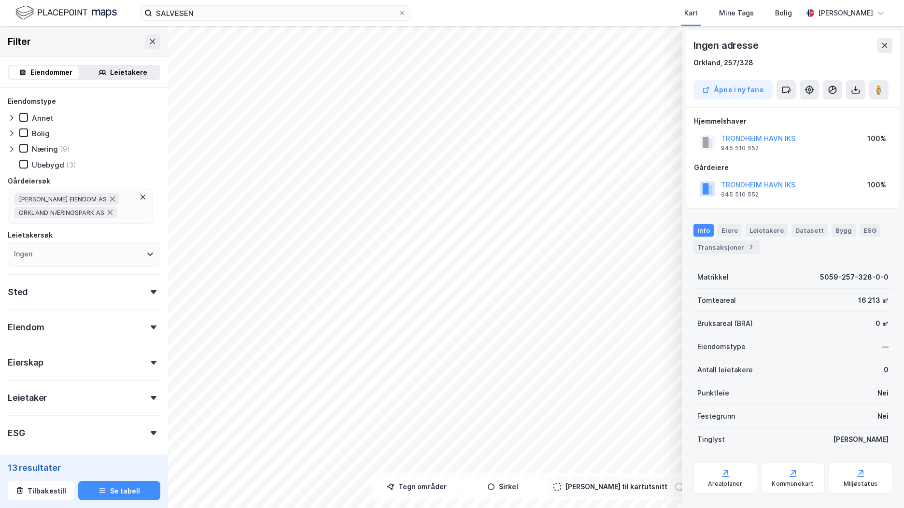
scroll to position [0, 0]
click at [888, 47] on icon at bounding box center [885, 45] width 8 height 8
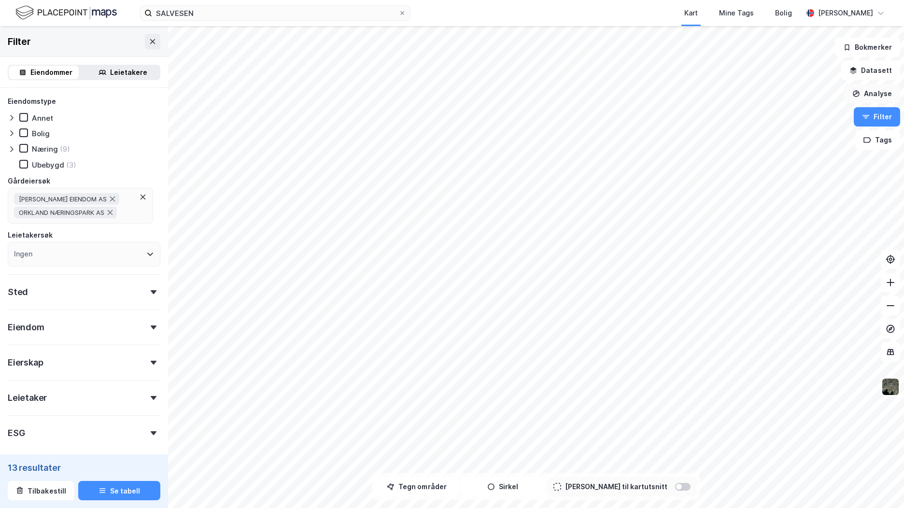
click at [875, 91] on button "Analyse" at bounding box center [872, 93] width 56 height 19
click at [868, 73] on button "Datasett" at bounding box center [870, 70] width 59 height 19
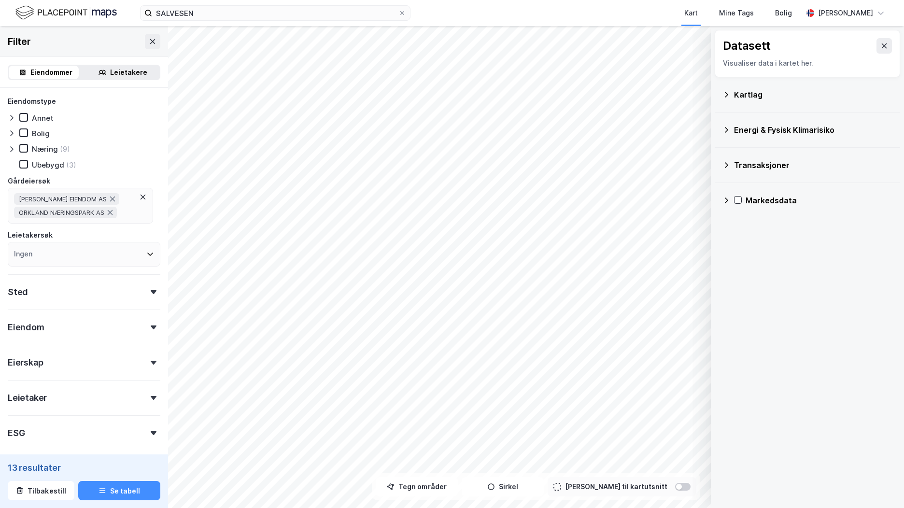
click at [773, 164] on div "Transaksjoner" at bounding box center [813, 165] width 158 height 12
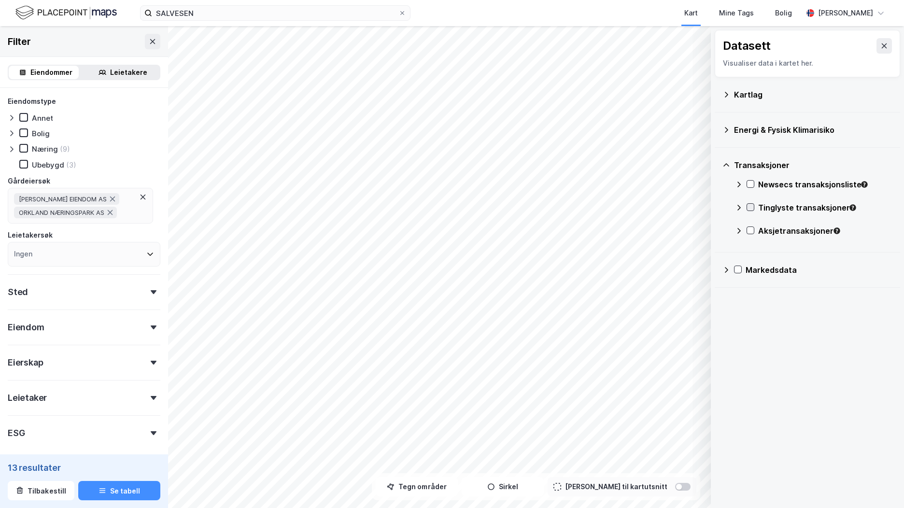
click at [752, 206] on icon at bounding box center [750, 207] width 7 height 7
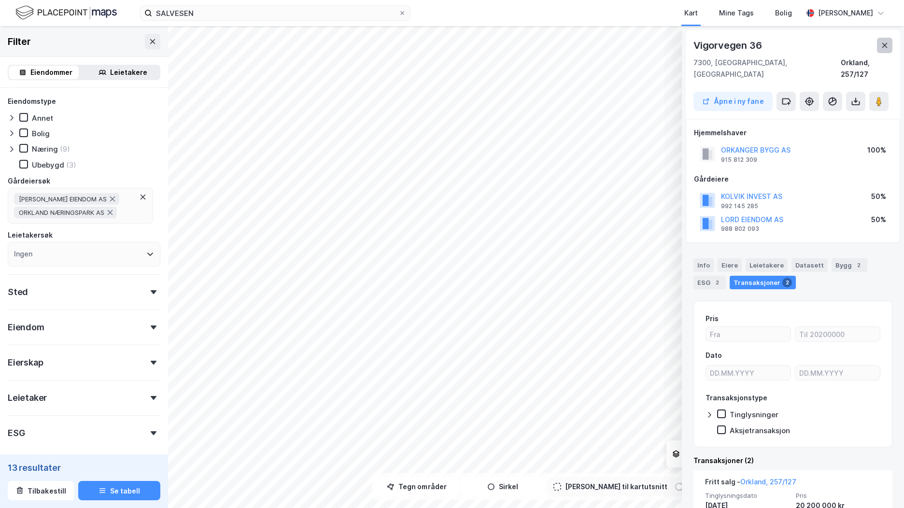
click at [888, 42] on icon at bounding box center [885, 46] width 8 height 8
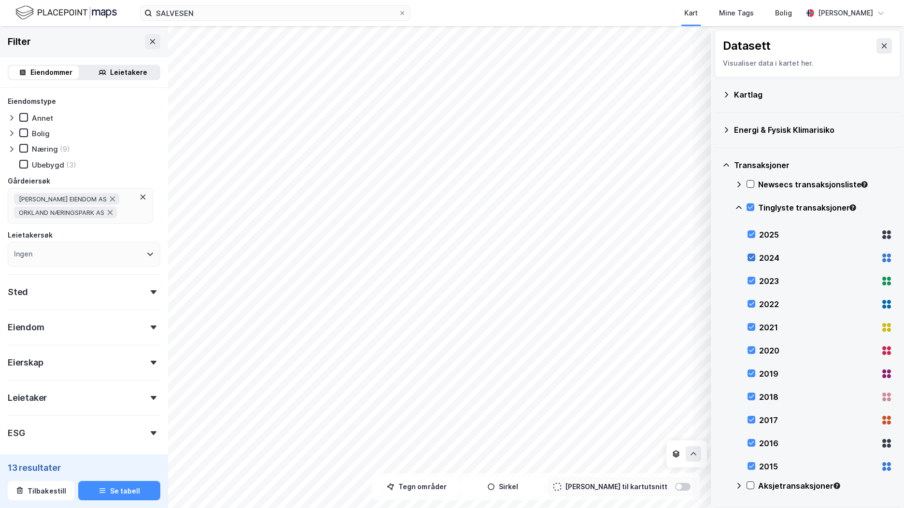
click at [754, 256] on icon at bounding box center [751, 257] width 5 height 3
click at [753, 256] on icon at bounding box center [751, 257] width 7 height 7
click at [750, 283] on icon at bounding box center [751, 280] width 7 height 7
click at [752, 278] on icon at bounding box center [751, 280] width 7 height 7
click at [751, 307] on icon at bounding box center [751, 303] width 7 height 7
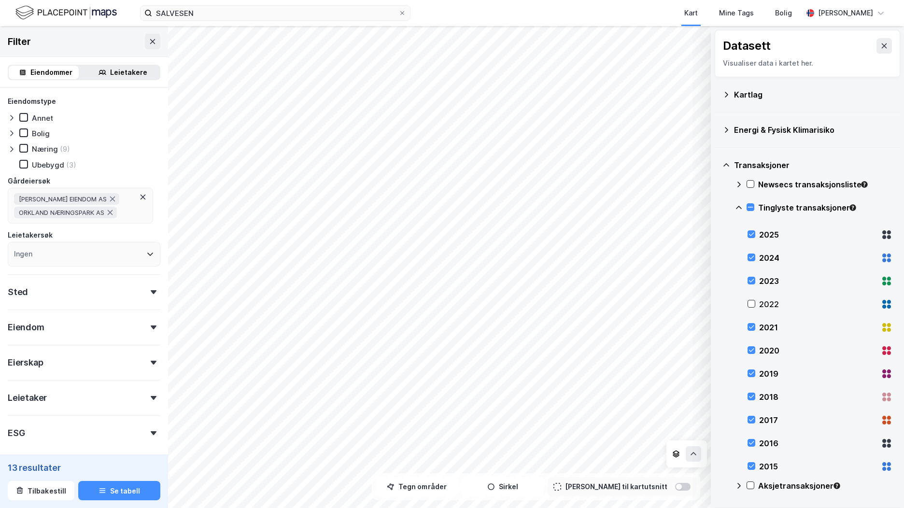
drag, startPoint x: 749, startPoint y: 328, endPoint x: 752, endPoint y: 343, distance: 14.9
click at [749, 329] on icon at bounding box center [751, 327] width 7 height 7
click at [753, 353] on icon at bounding box center [751, 350] width 7 height 7
drag, startPoint x: 751, startPoint y: 375, endPoint x: 749, endPoint y: 388, distance: 13.1
click at [750, 375] on icon at bounding box center [751, 373] width 7 height 7
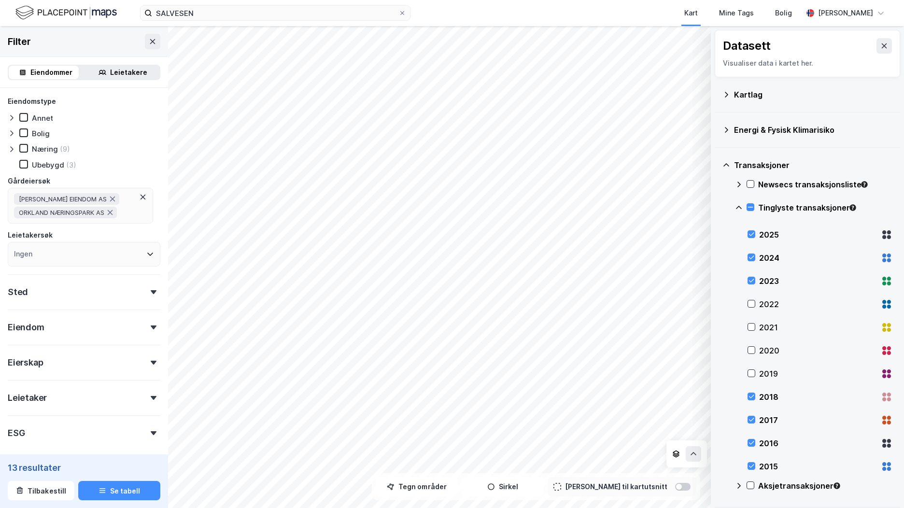
click at [749, 396] on icon at bounding box center [751, 396] width 7 height 7
click at [750, 420] on icon at bounding box center [751, 419] width 5 height 3
click at [750, 447] on div at bounding box center [752, 443] width 8 height 8
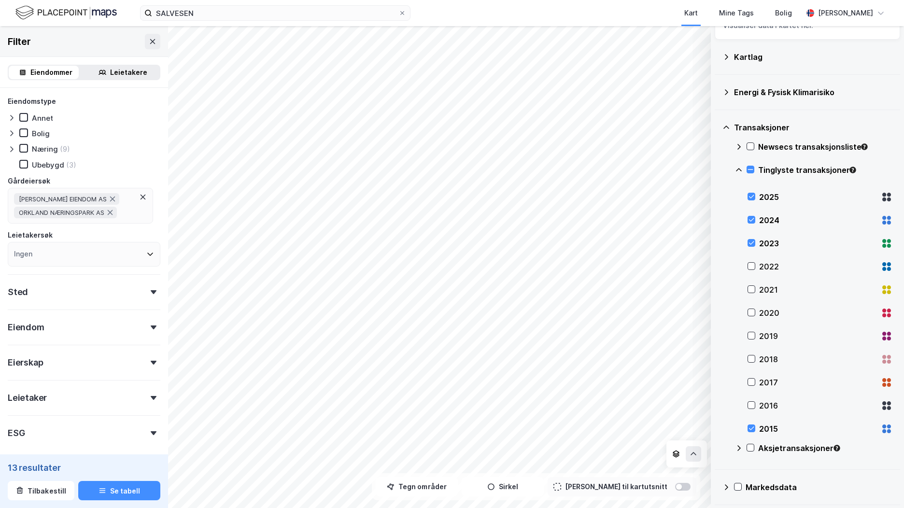
scroll to position [39, 0]
click at [752, 427] on icon at bounding box center [751, 427] width 7 height 7
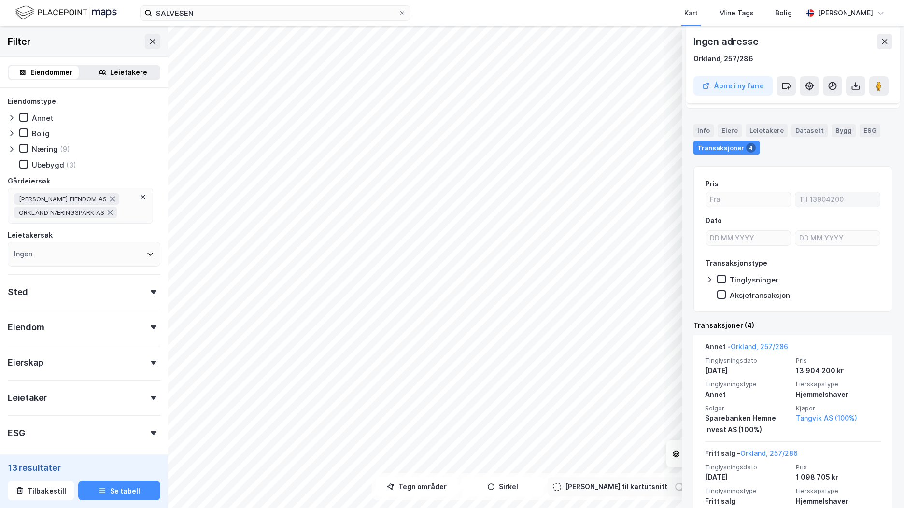
scroll to position [145, 0]
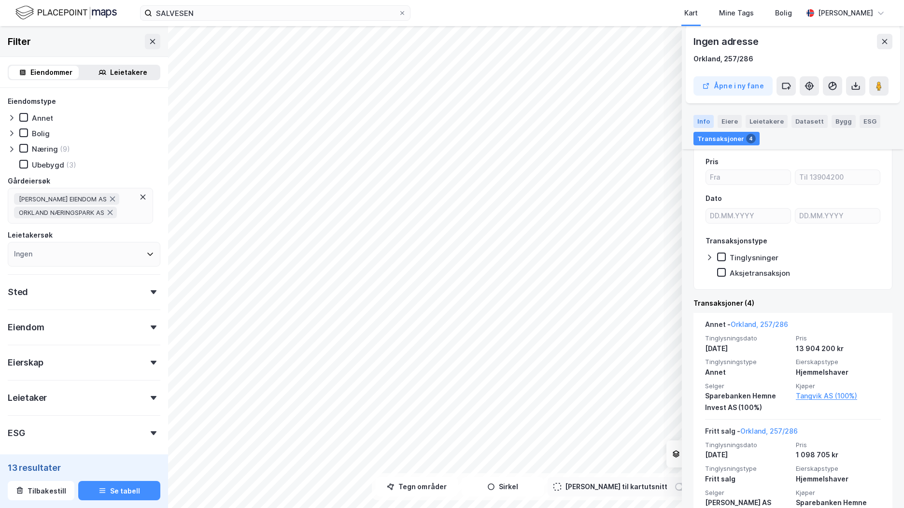
click at [698, 121] on div "Info" at bounding box center [703, 121] width 20 height 13
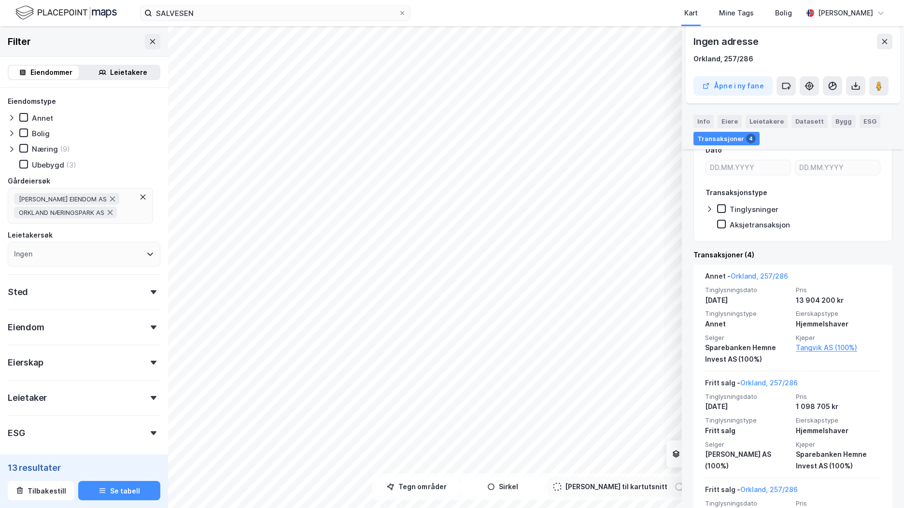
scroll to position [0, 0]
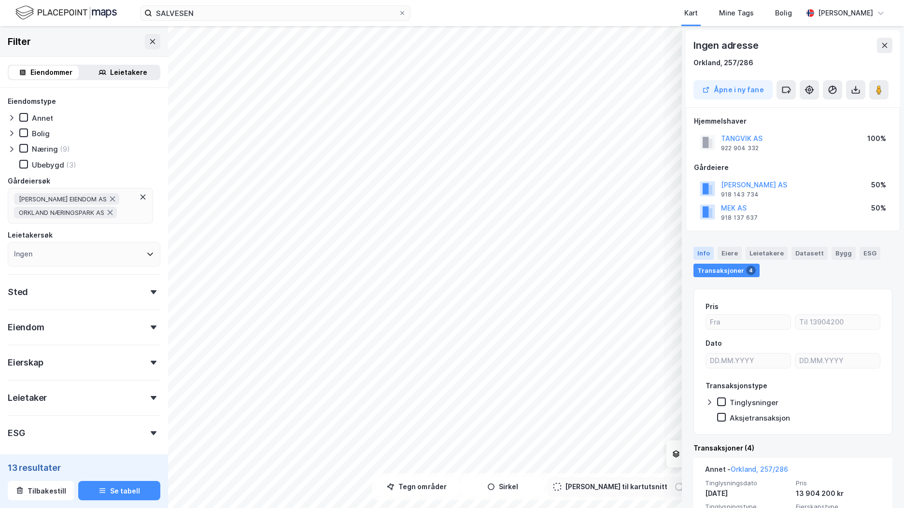
click at [704, 252] on div "Info" at bounding box center [703, 253] width 20 height 13
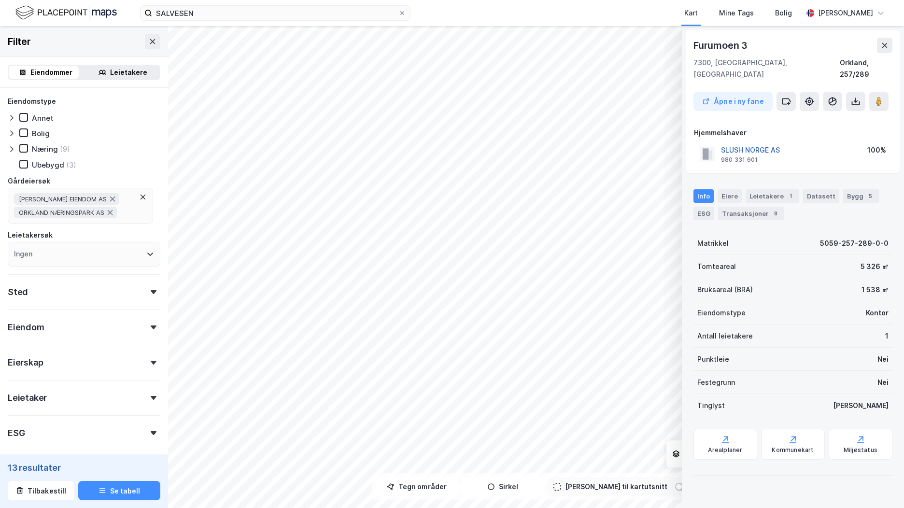
click at [0, 0] on button "SLUSH NORGE AS" at bounding box center [0, 0] width 0 height 0
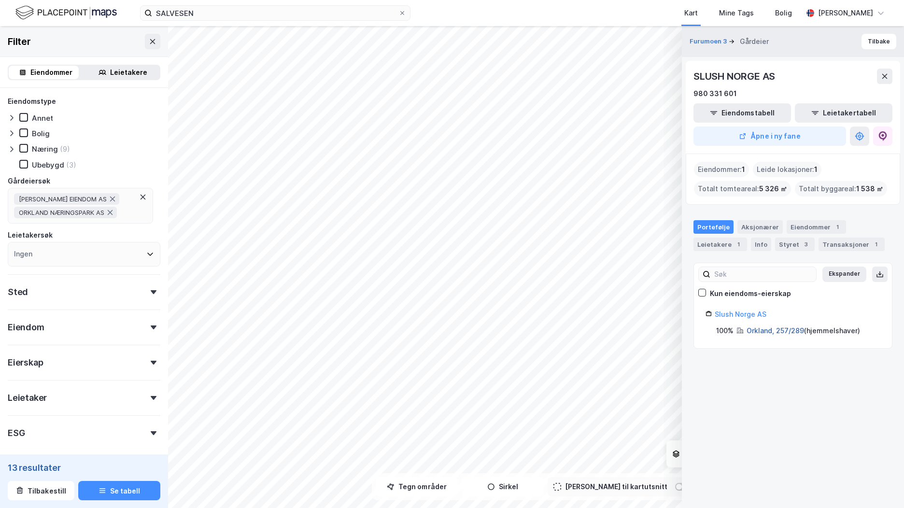
click at [776, 330] on link "Orkland, 257/289" at bounding box center [775, 330] width 57 height 8
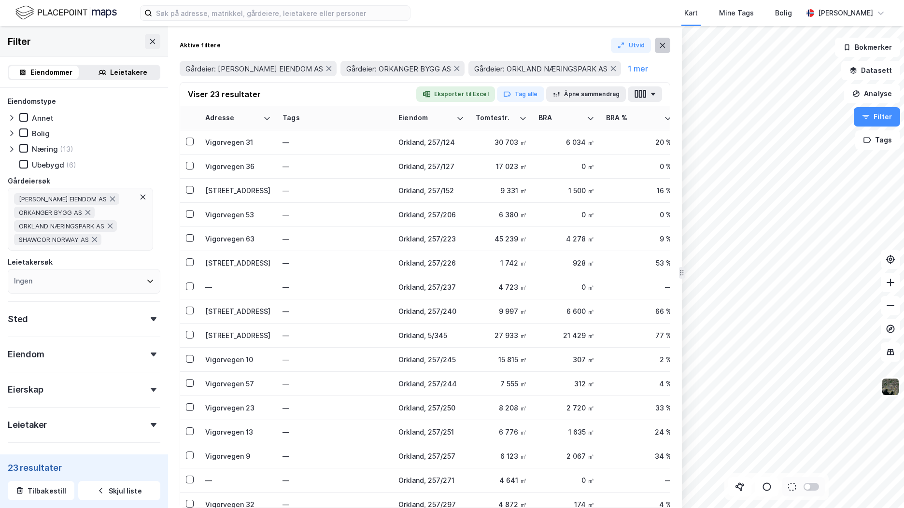
click at [660, 51] on button at bounding box center [662, 45] width 15 height 15
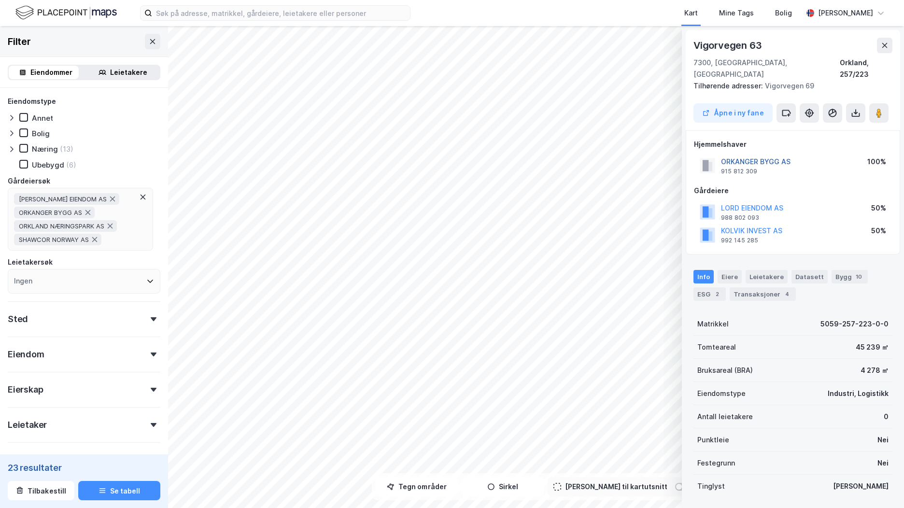
click at [0, 0] on button "ORKANGER BYGG AS" at bounding box center [0, 0] width 0 height 0
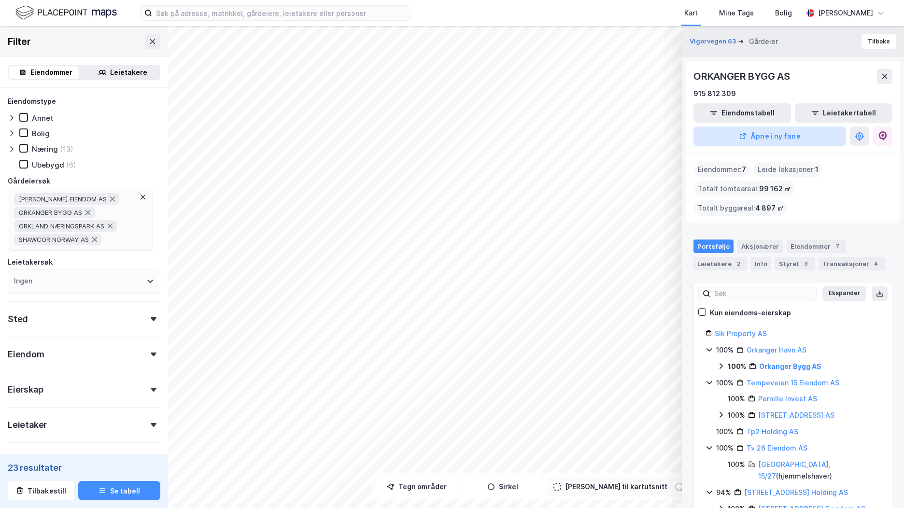
click at [800, 139] on button "Åpne i ny fane" at bounding box center [769, 136] width 153 height 19
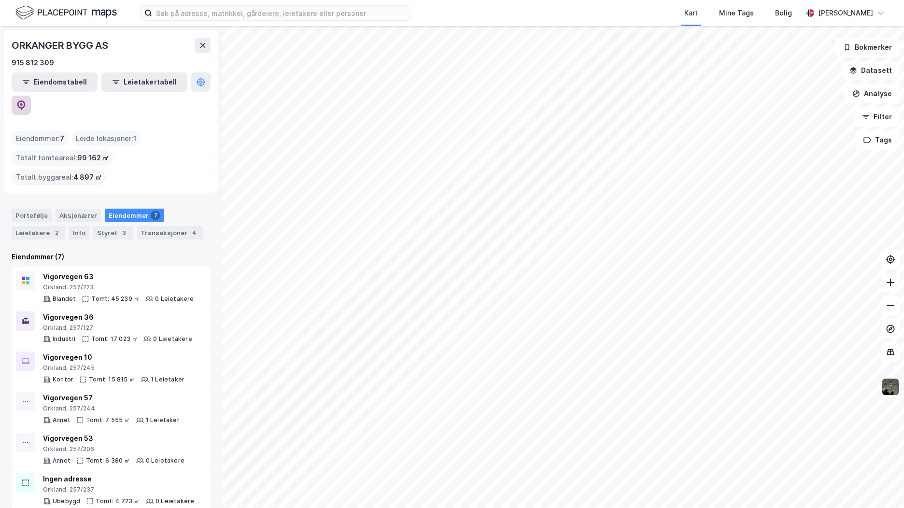
click at [31, 96] on button at bounding box center [21, 105] width 19 height 19
